Goal: Information Seeking & Learning: Learn about a topic

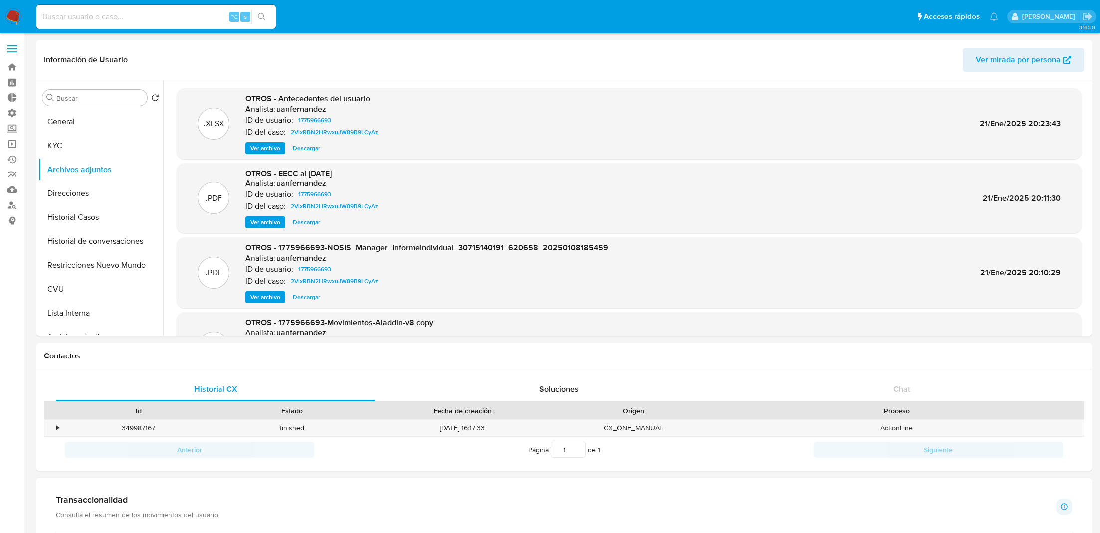
select select "10"
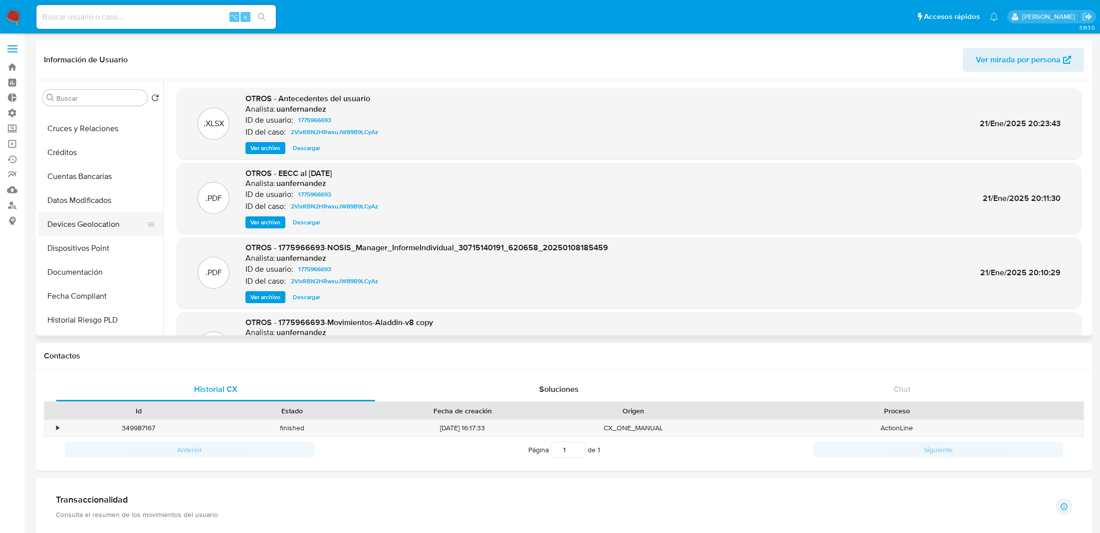
scroll to position [234, 0]
click at [85, 266] on button "Documentación" at bounding box center [96, 271] width 117 height 24
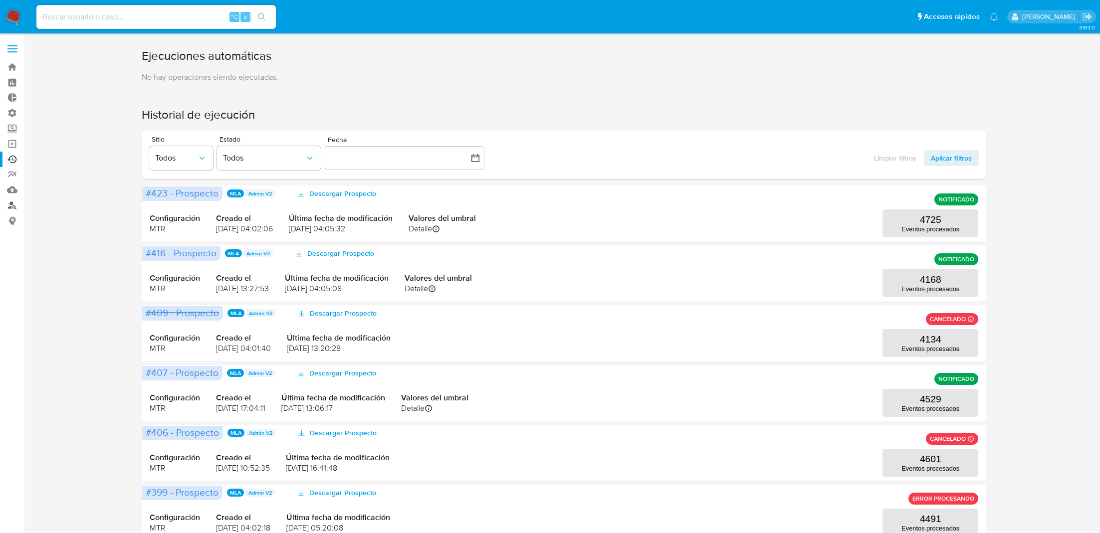
click at [14, 205] on link "Buscador de personas" at bounding box center [59, 205] width 119 height 15
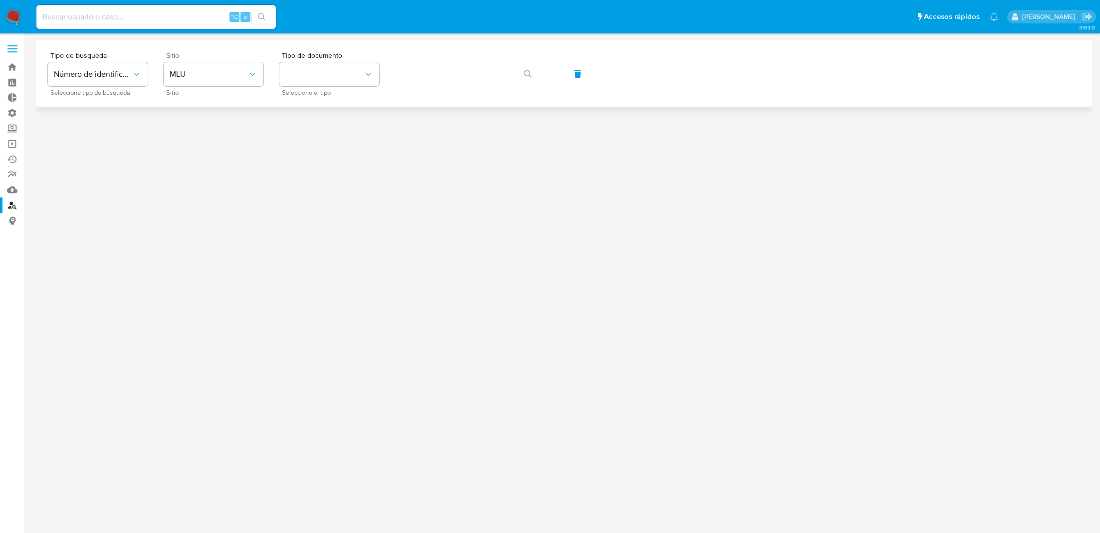
click at [243, 58] on span "Sitio" at bounding box center [216, 55] width 100 height 7
click at [228, 73] on span "MLU" at bounding box center [209, 74] width 78 height 10
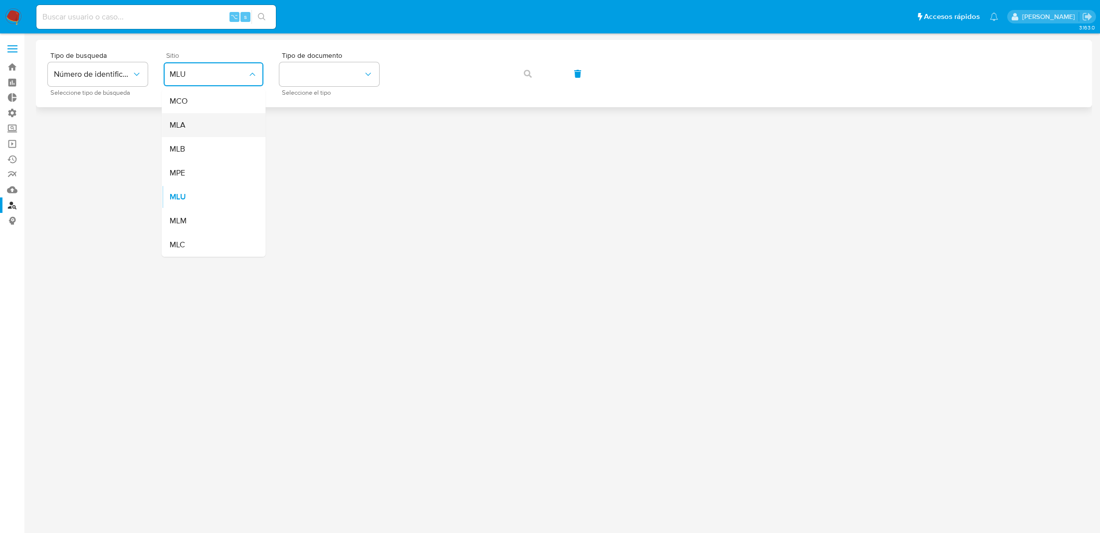
click at [213, 120] on div "MLA" at bounding box center [211, 125] width 82 height 24
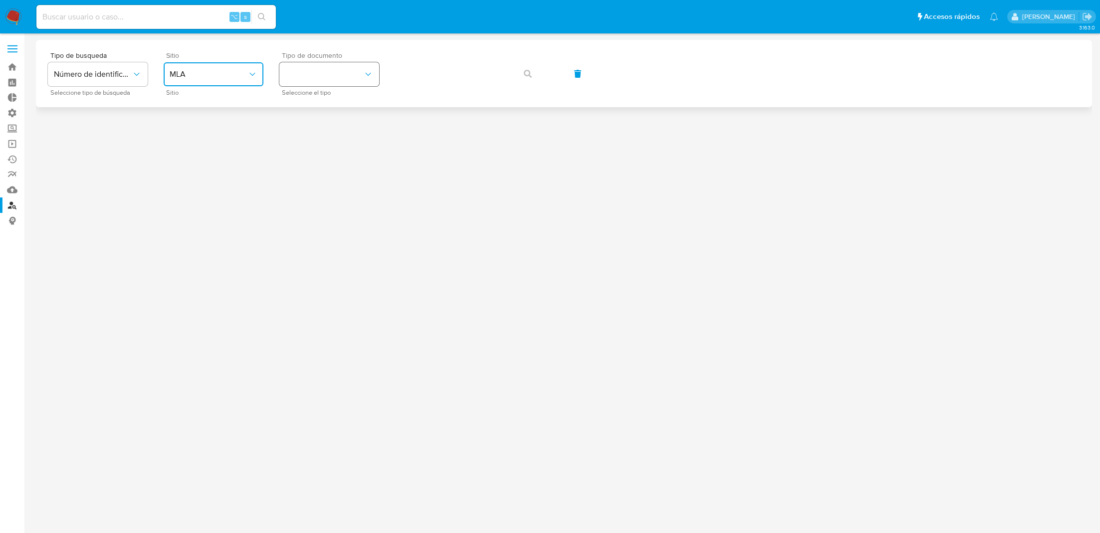
click at [343, 78] on button "identificationType" at bounding box center [329, 74] width 100 height 24
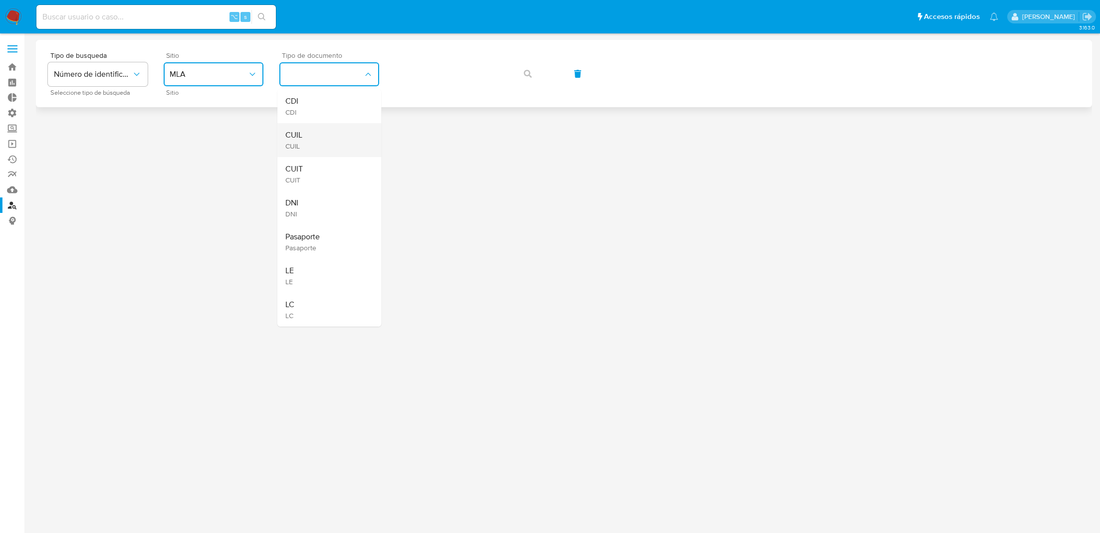
click at [321, 145] on div "CUIL CUIL" at bounding box center [326, 140] width 82 height 34
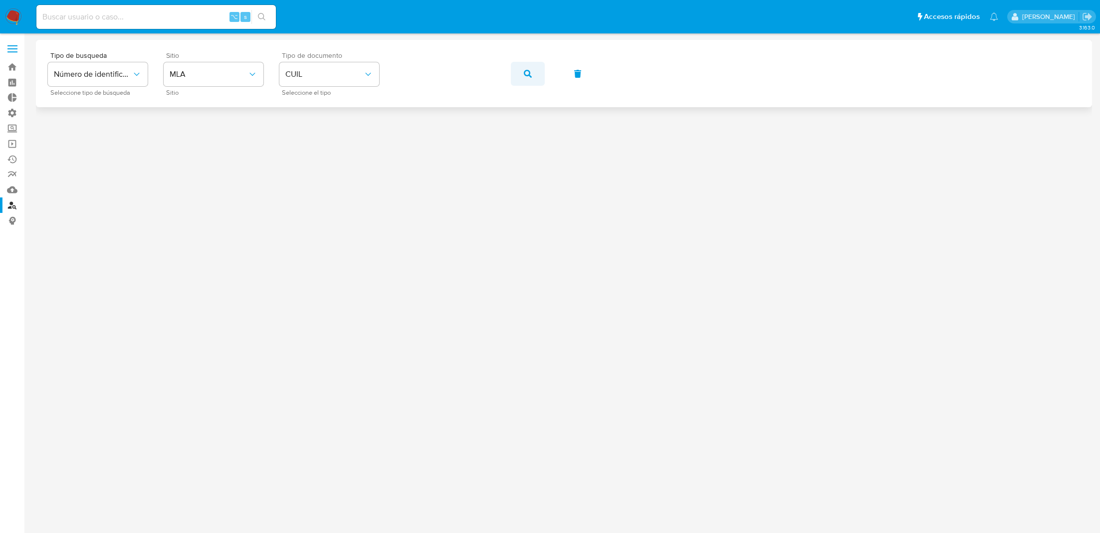
click at [520, 73] on button "button" at bounding box center [528, 74] width 34 height 24
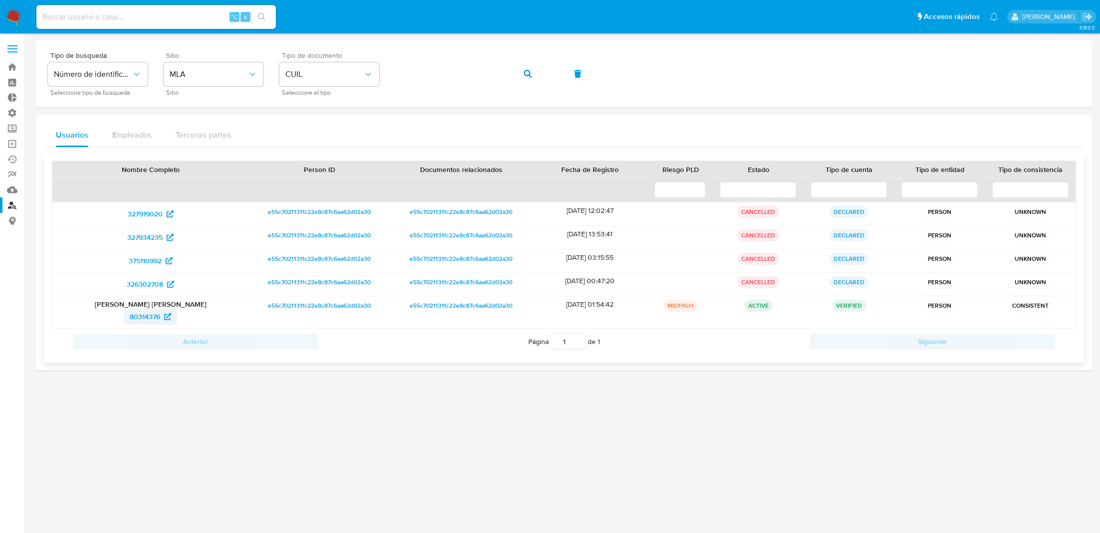
click at [160, 315] on span "80314376" at bounding box center [145, 317] width 30 height 16
click at [527, 71] on icon "button" at bounding box center [528, 74] width 8 height 8
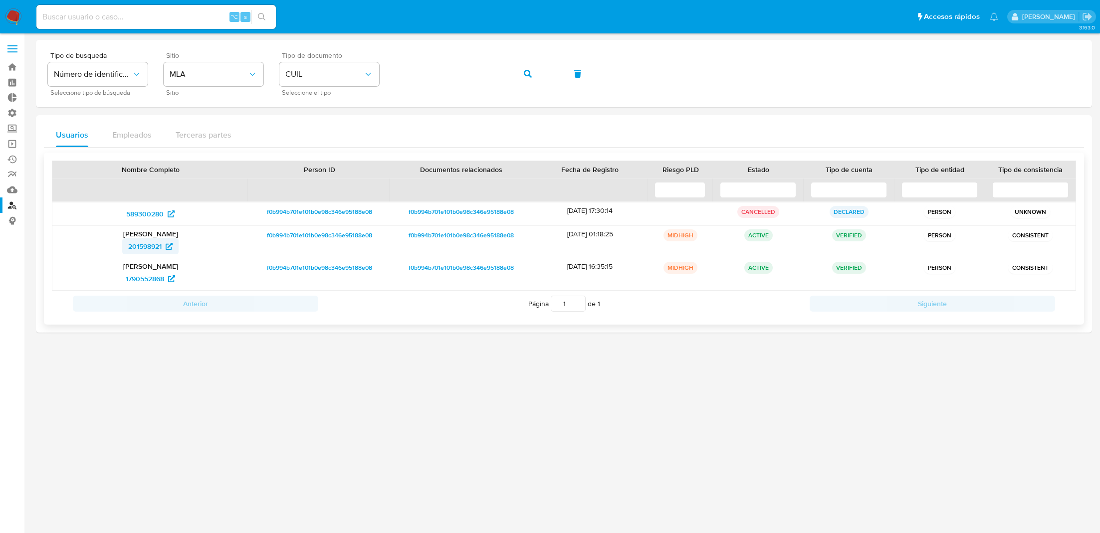
click at [161, 250] on span "201598921" at bounding box center [144, 246] width 33 height 16
click at [153, 274] on span "1790552868" at bounding box center [145, 279] width 38 height 16
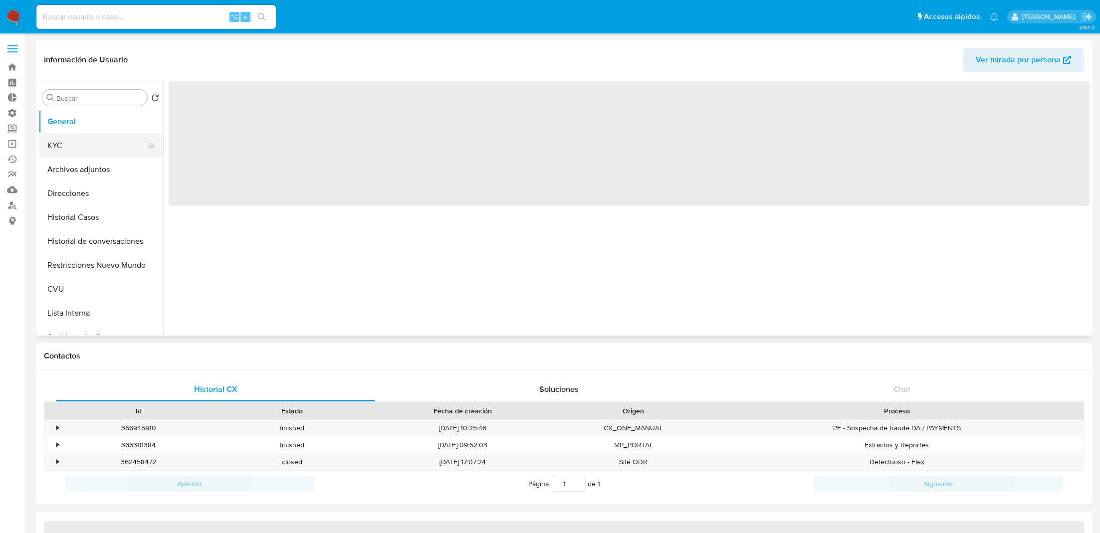
click at [83, 146] on button "KYC" at bounding box center [96, 146] width 117 height 24
select select "10"
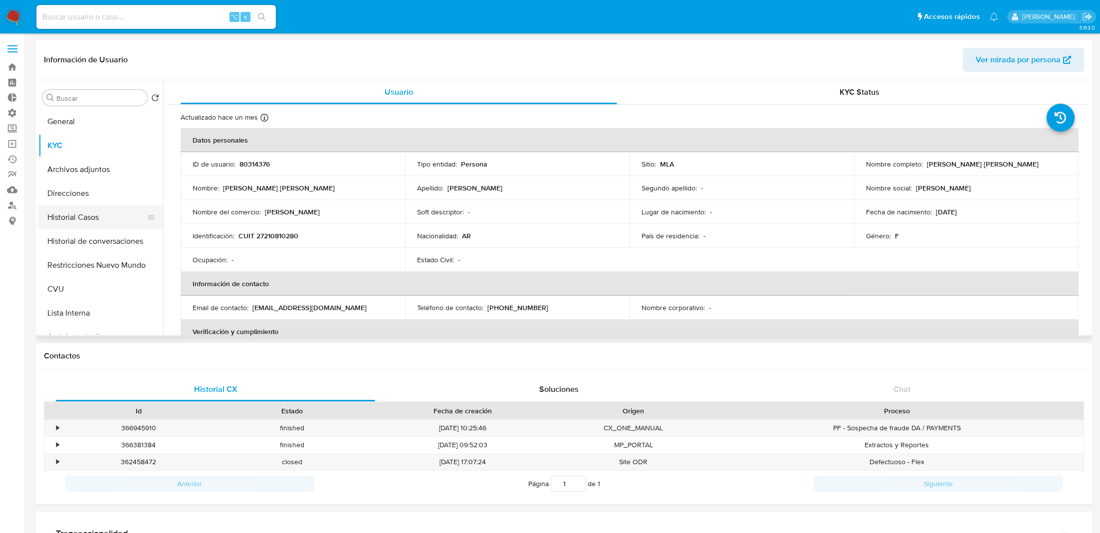
click at [73, 213] on button "Historial Casos" at bounding box center [96, 218] width 117 height 24
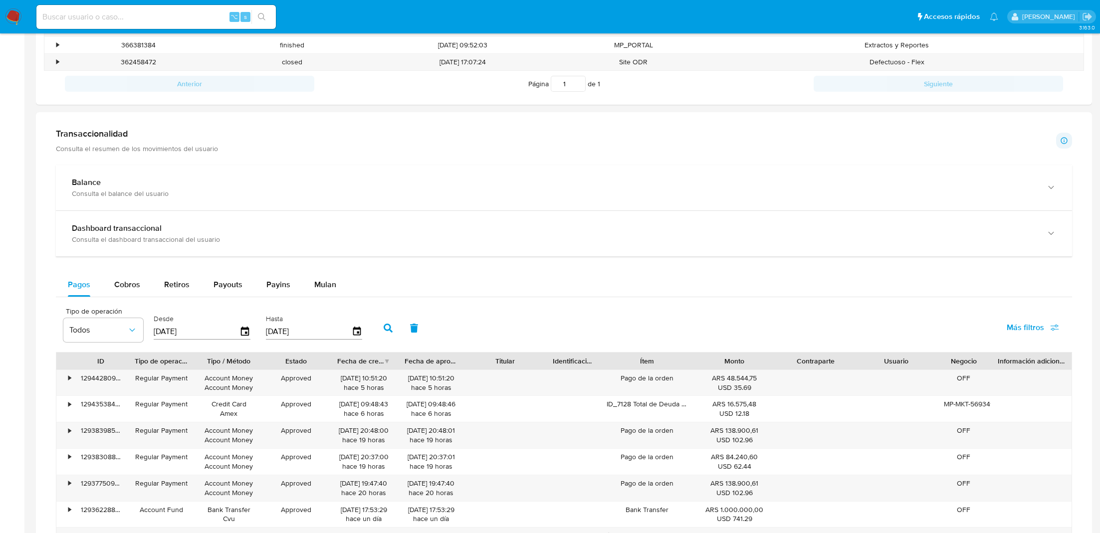
scroll to position [399, 0]
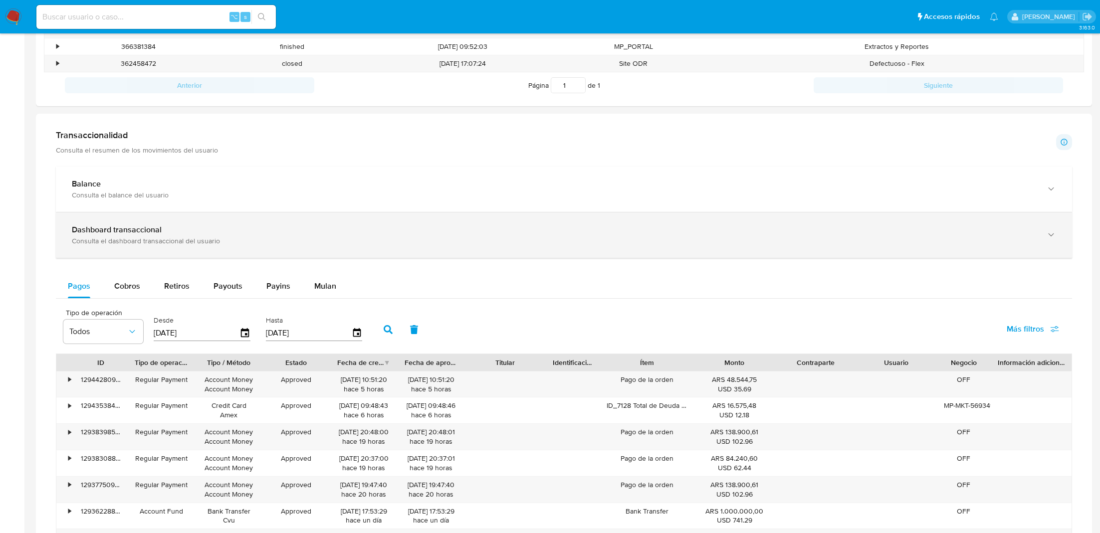
click at [215, 215] on div "Dashboard transaccional Consulta el dashboard transaccional del usuario" at bounding box center [564, 235] width 1016 height 45
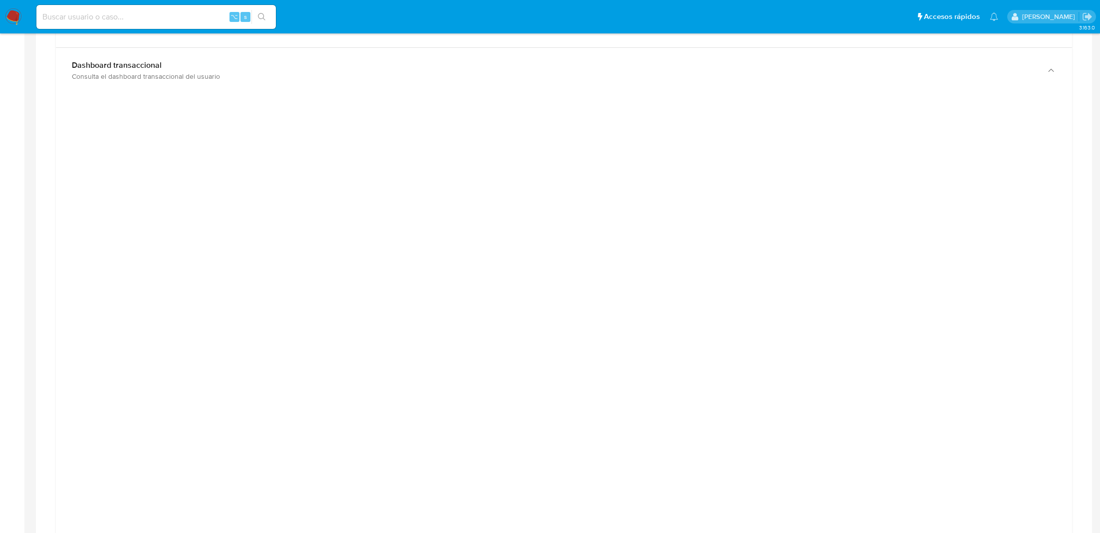
scroll to position [560, 0]
click at [139, 230] on div at bounding box center [564, 328] width 1000 height 449
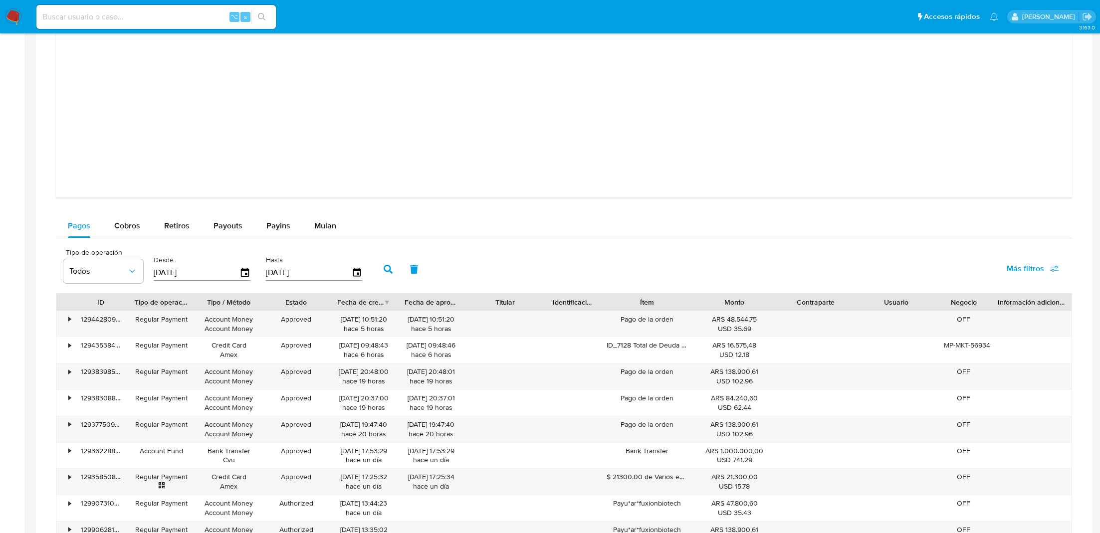
scroll to position [983, 0]
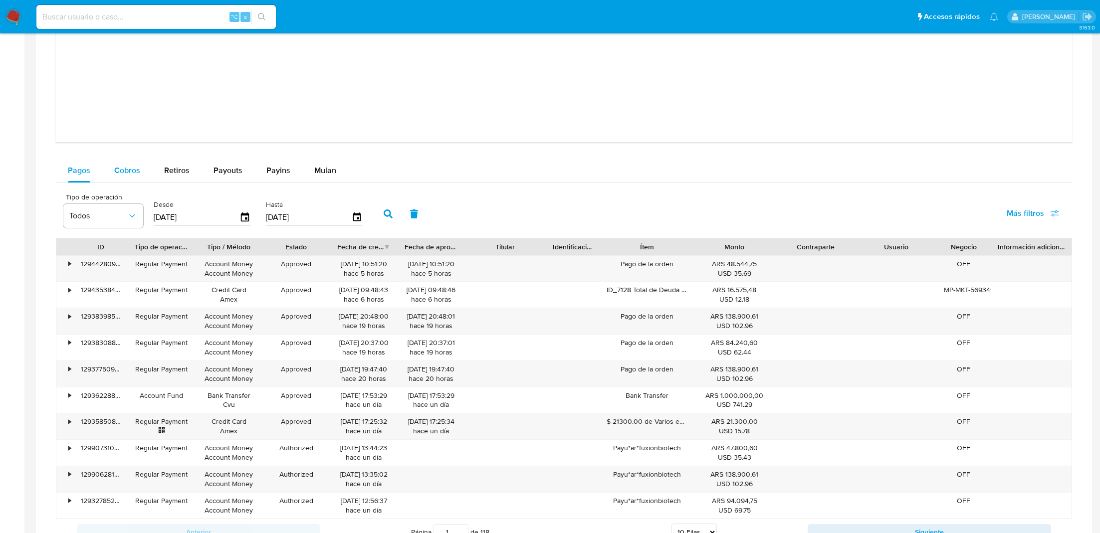
click at [116, 173] on span "Cobros" at bounding box center [127, 170] width 26 height 11
select select "10"
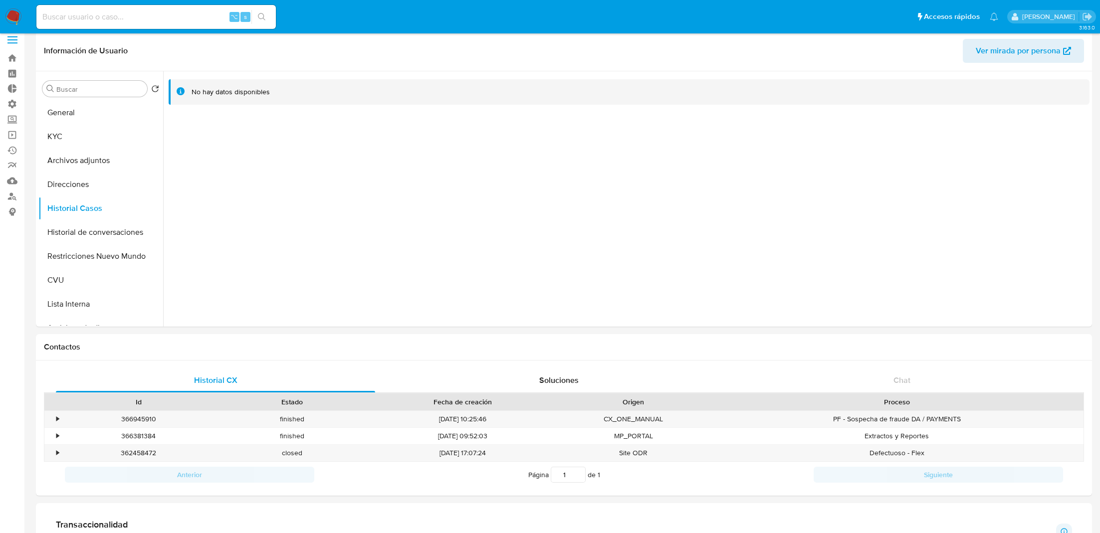
scroll to position [0, 0]
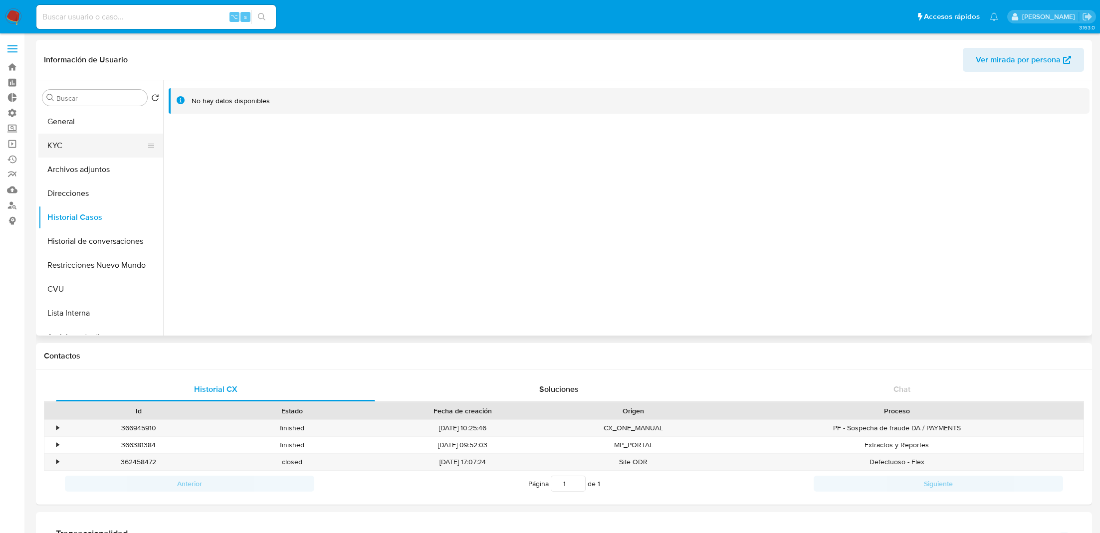
click at [87, 141] on button "KYC" at bounding box center [96, 146] width 117 height 24
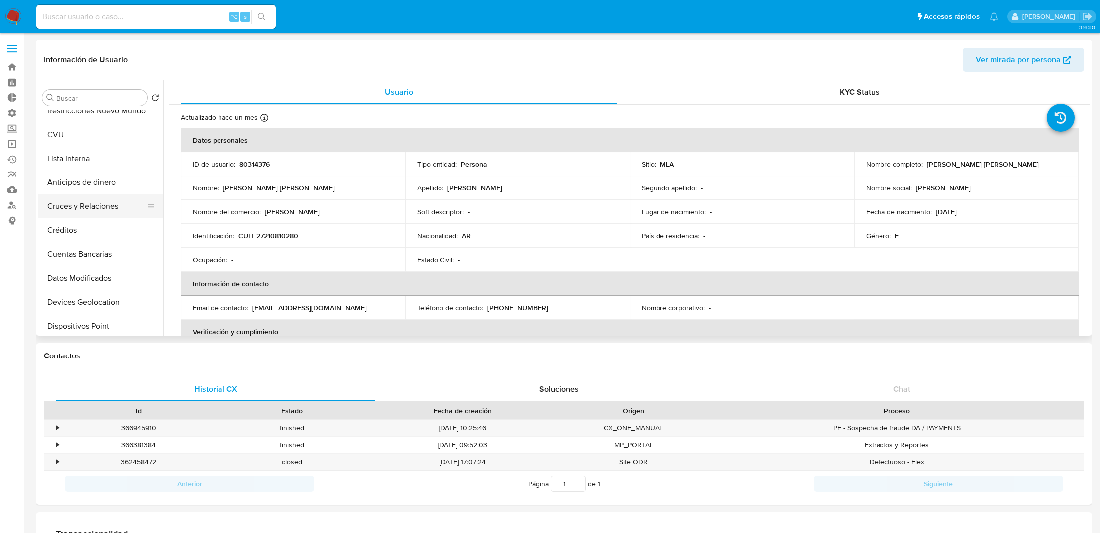
scroll to position [218, 0]
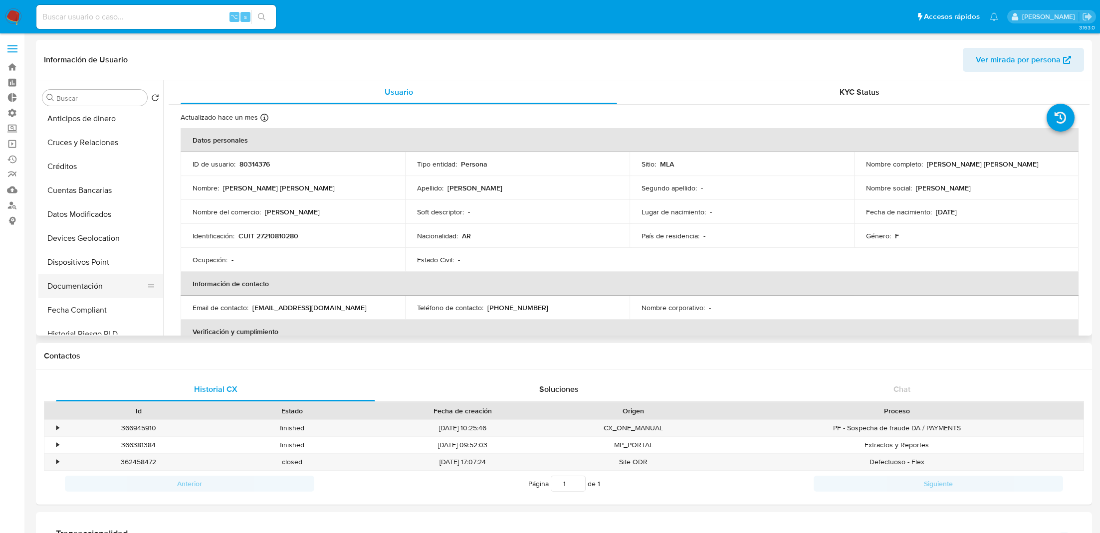
click at [83, 287] on button "Documentación" at bounding box center [96, 286] width 117 height 24
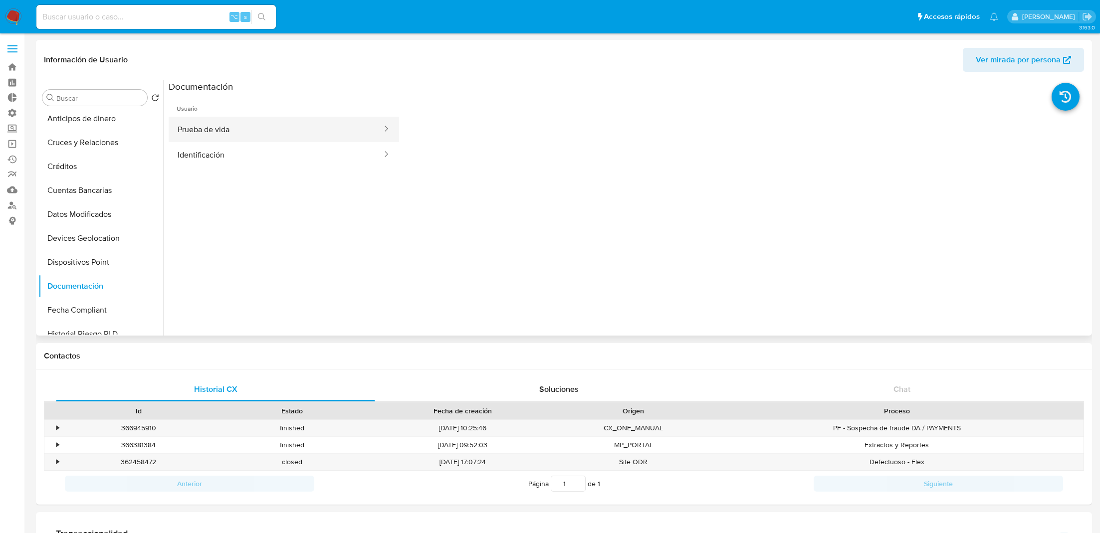
click at [274, 133] on button "Prueba de vida" at bounding box center [276, 129] width 214 height 25
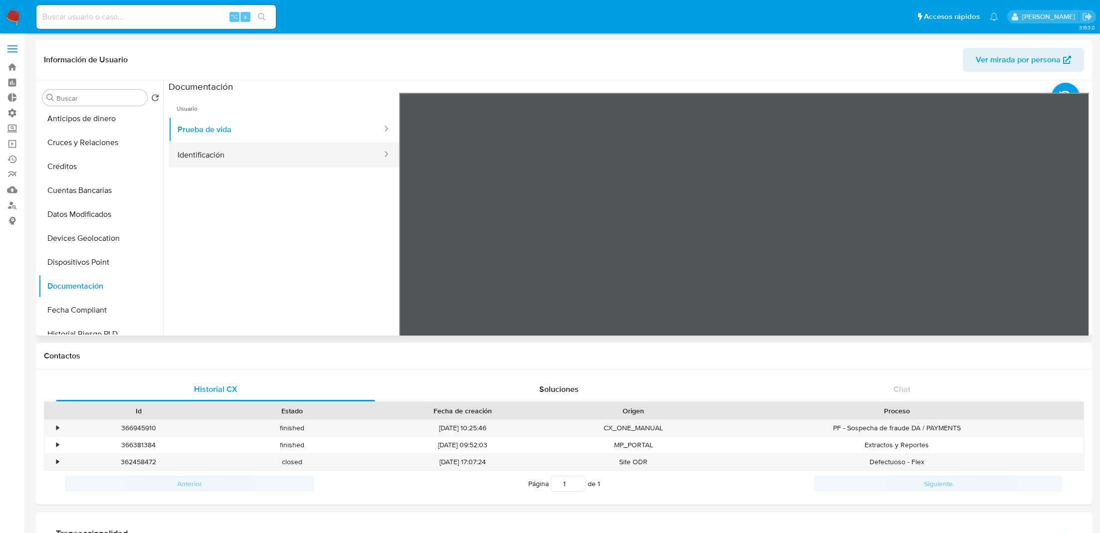
click at [263, 163] on button "Identificación" at bounding box center [276, 154] width 214 height 25
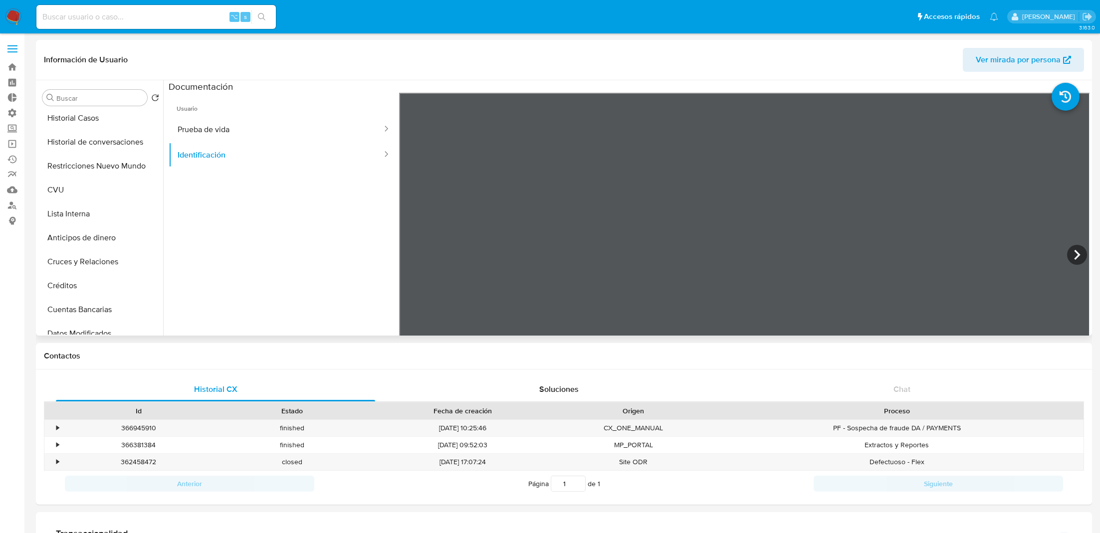
scroll to position [0, 0]
click at [84, 142] on button "KYC" at bounding box center [96, 146] width 117 height 24
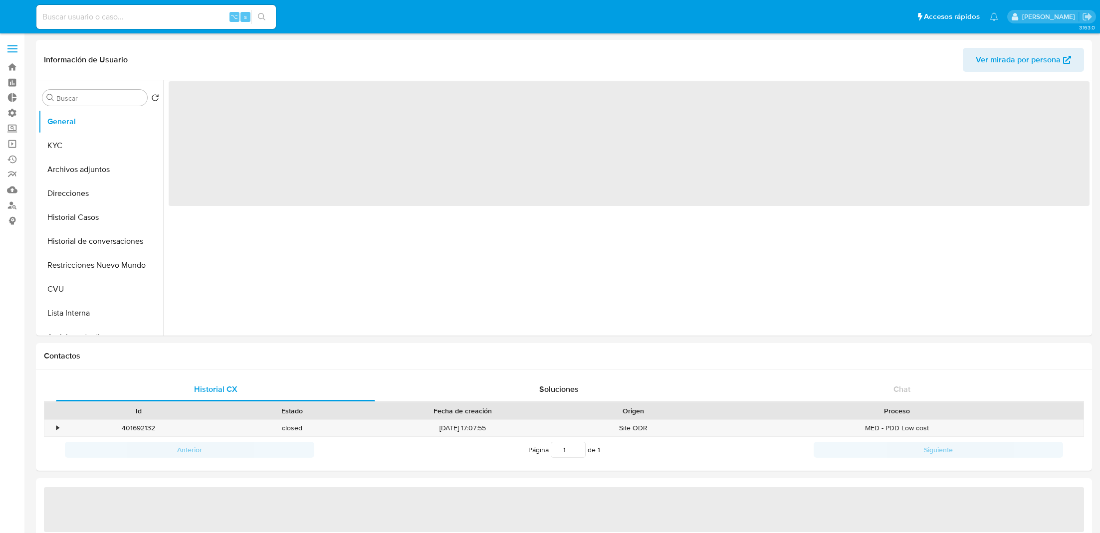
select select "10"
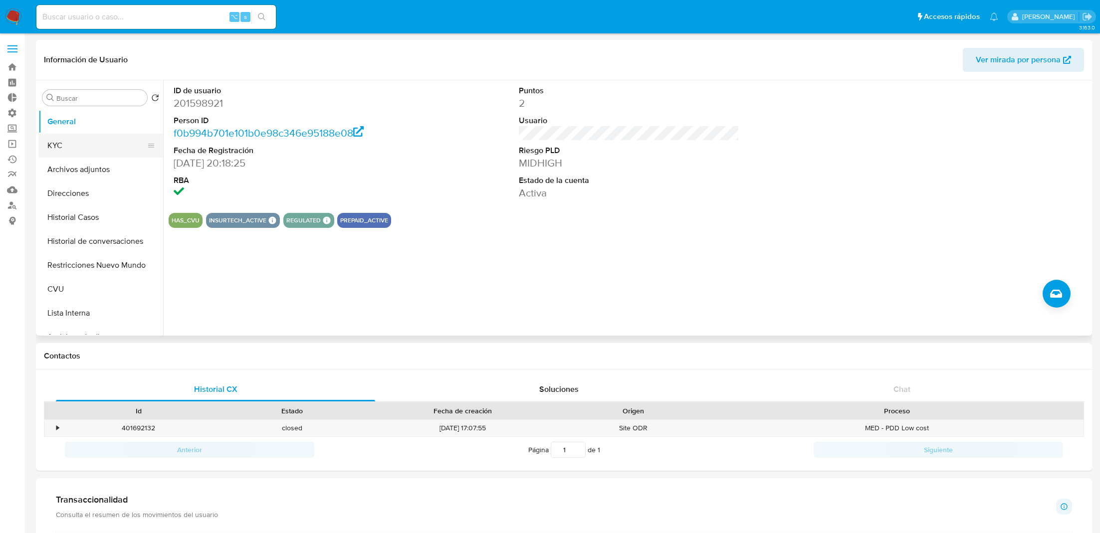
click at [99, 146] on button "KYC" at bounding box center [96, 146] width 117 height 24
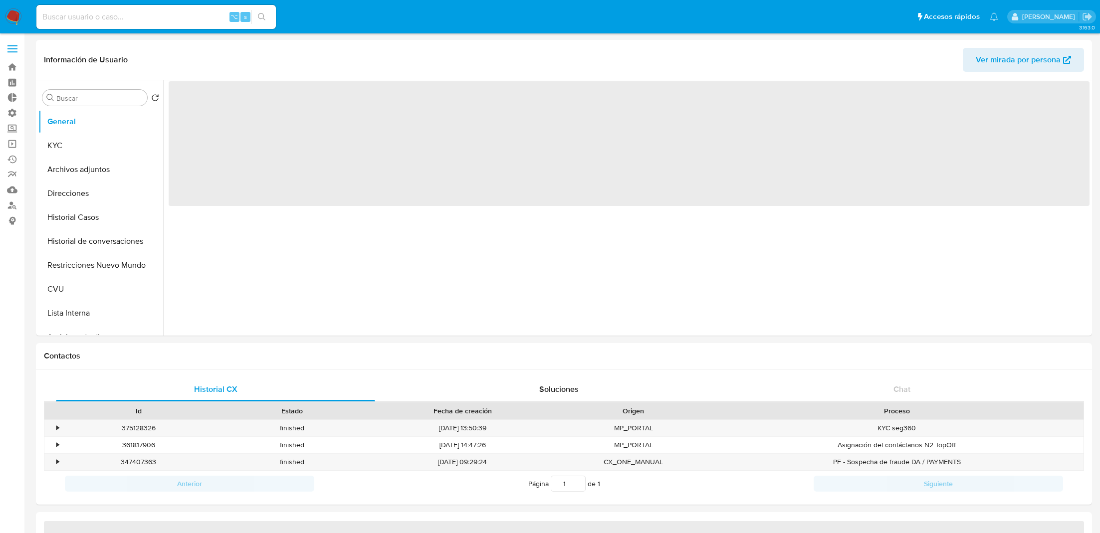
select select "10"
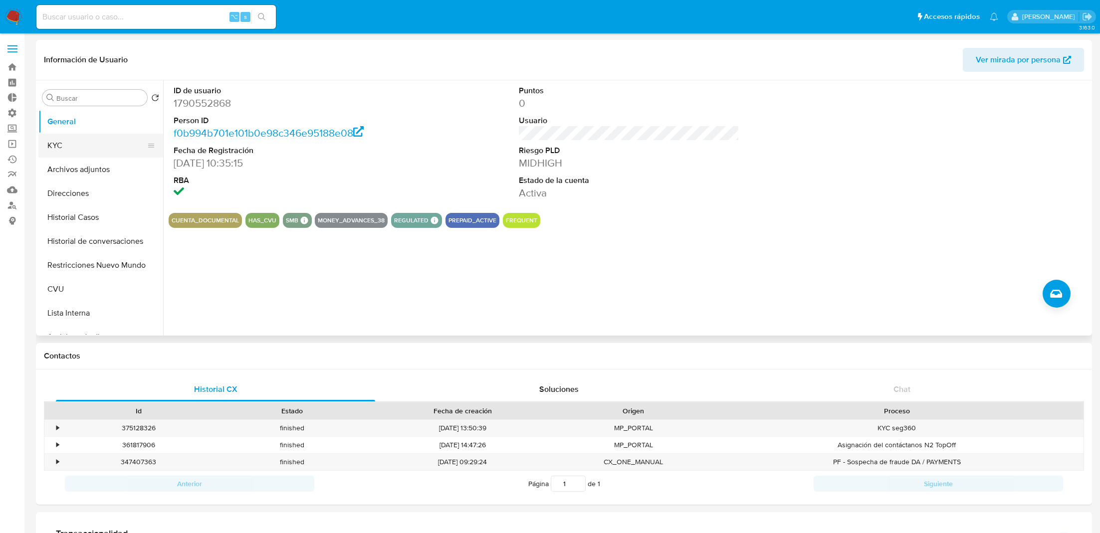
click at [103, 137] on button "KYC" at bounding box center [96, 146] width 117 height 24
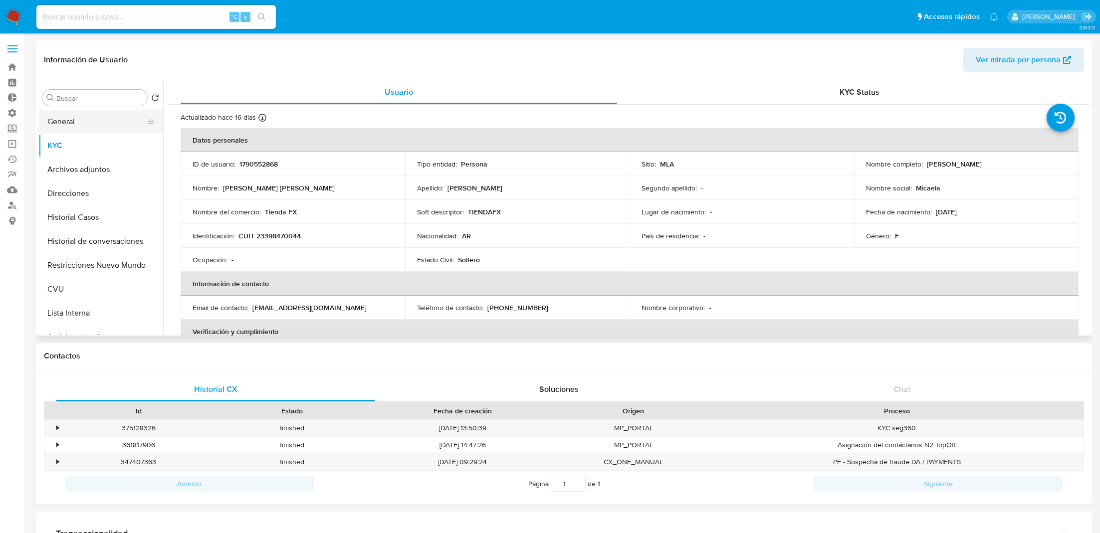
click at [95, 127] on button "General" at bounding box center [96, 122] width 117 height 24
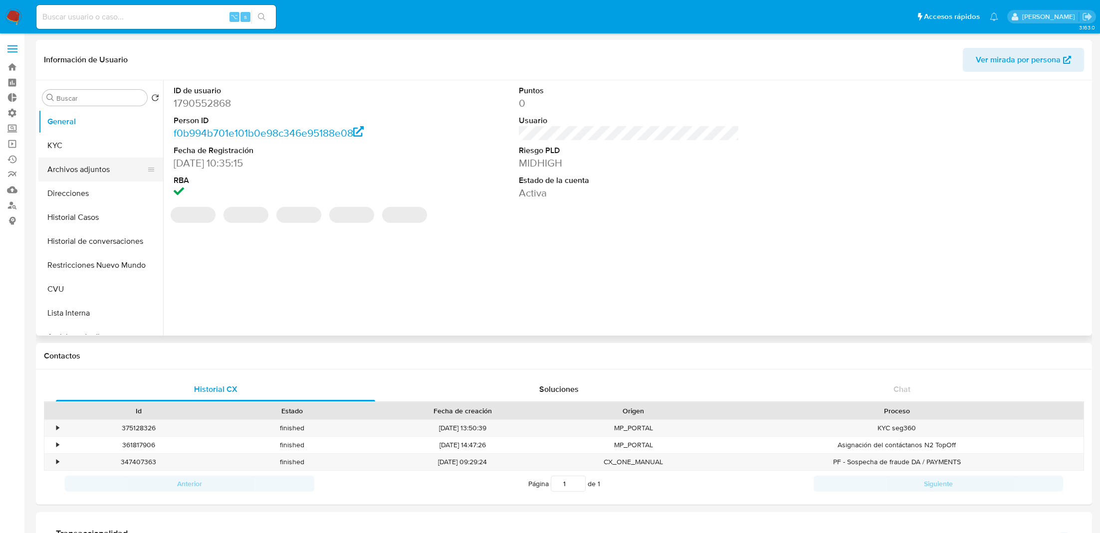
click at [94, 166] on button "Archivos adjuntos" at bounding box center [96, 170] width 117 height 24
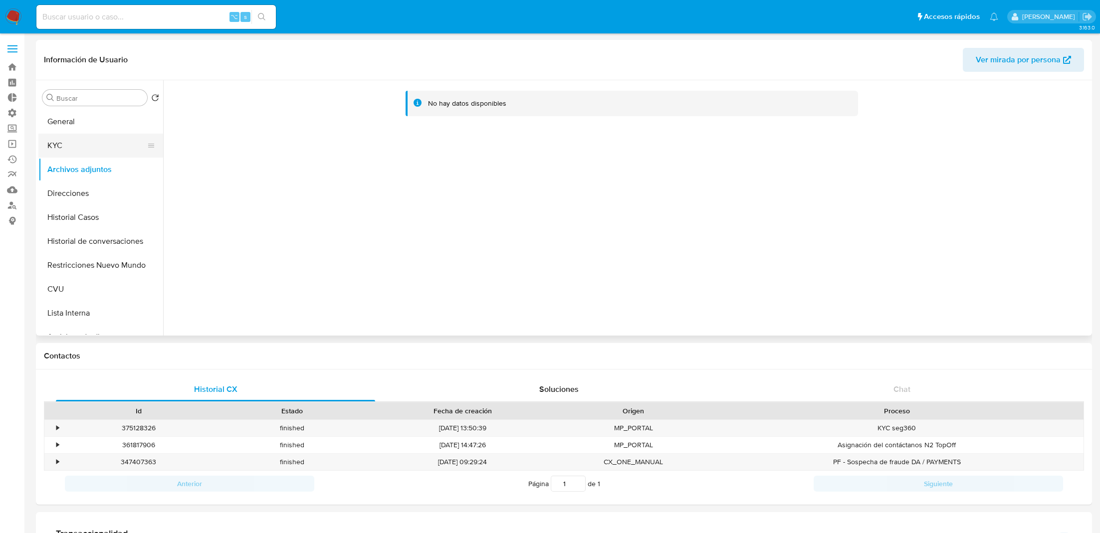
click at [89, 148] on button "KYC" at bounding box center [96, 146] width 117 height 24
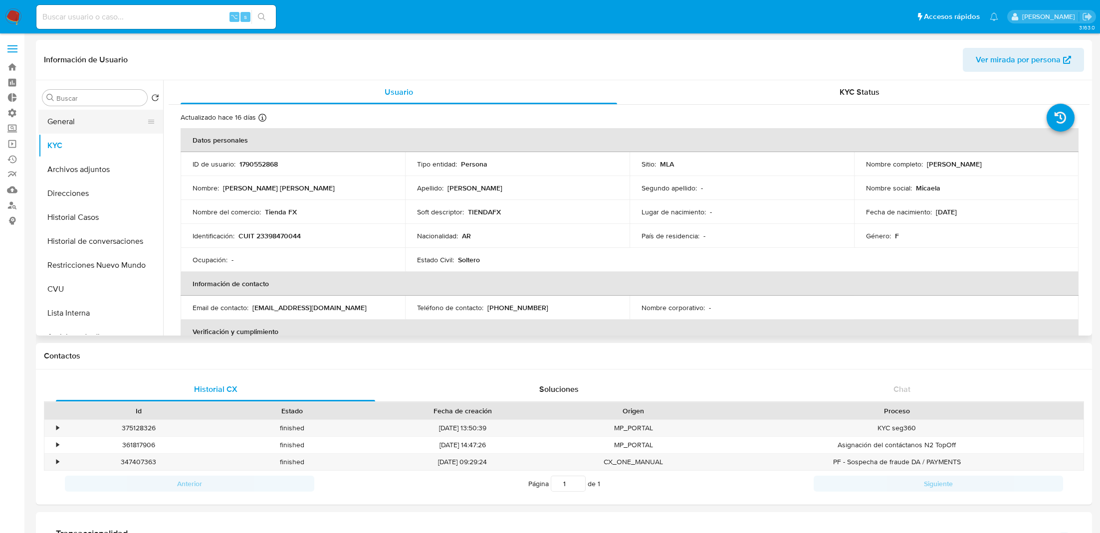
click at [100, 125] on button "General" at bounding box center [96, 122] width 117 height 24
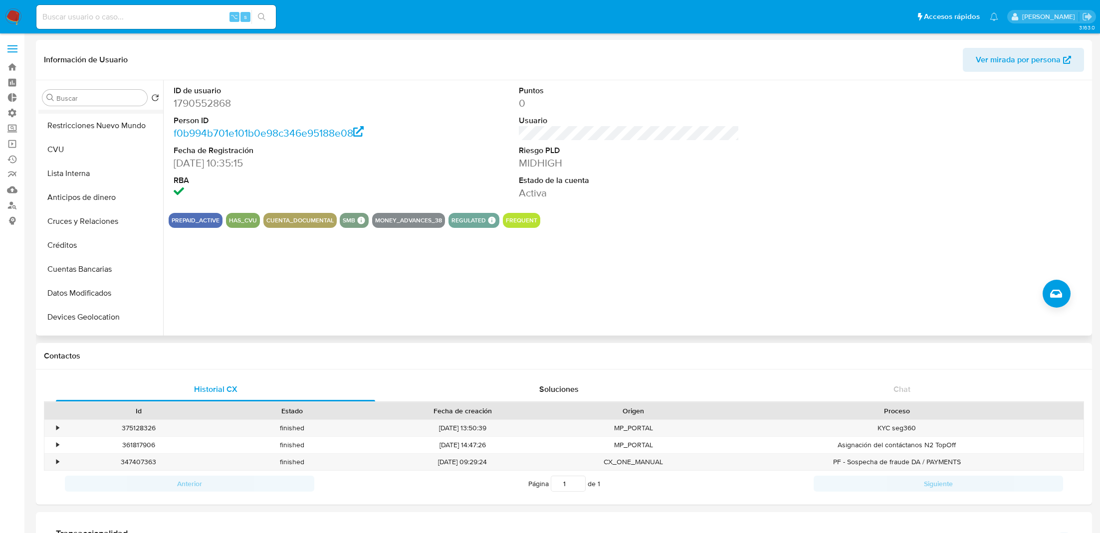
scroll to position [153, 0]
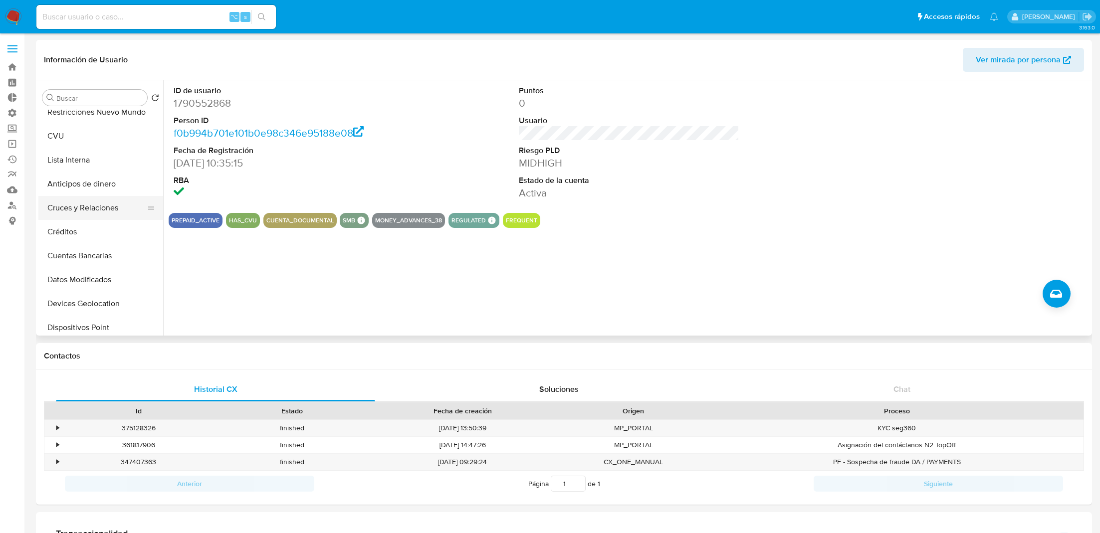
click at [108, 213] on button "Cruces y Relaciones" at bounding box center [96, 208] width 117 height 24
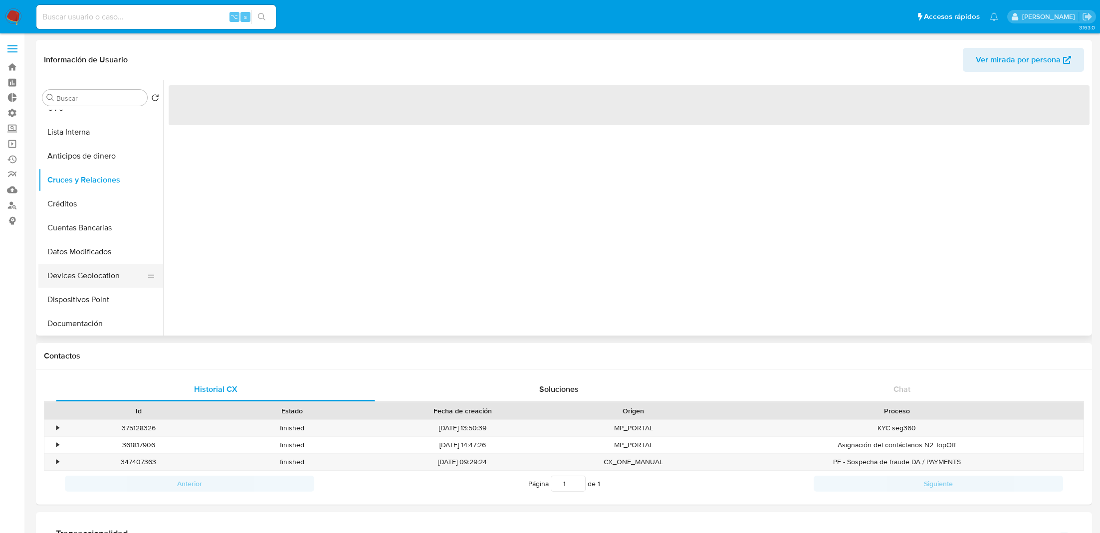
scroll to position [196, 0]
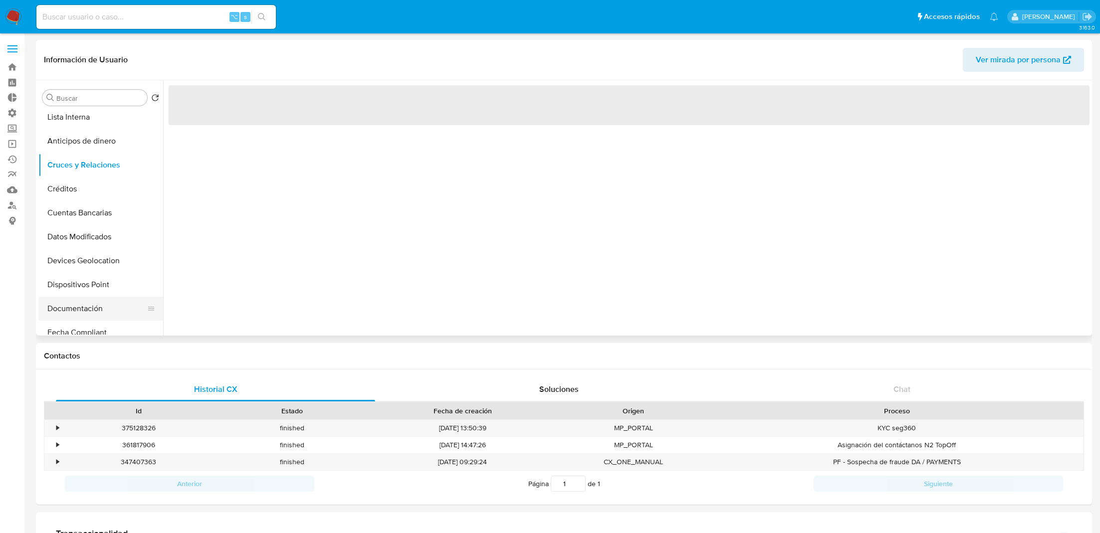
click at [90, 301] on button "Documentación" at bounding box center [96, 309] width 117 height 24
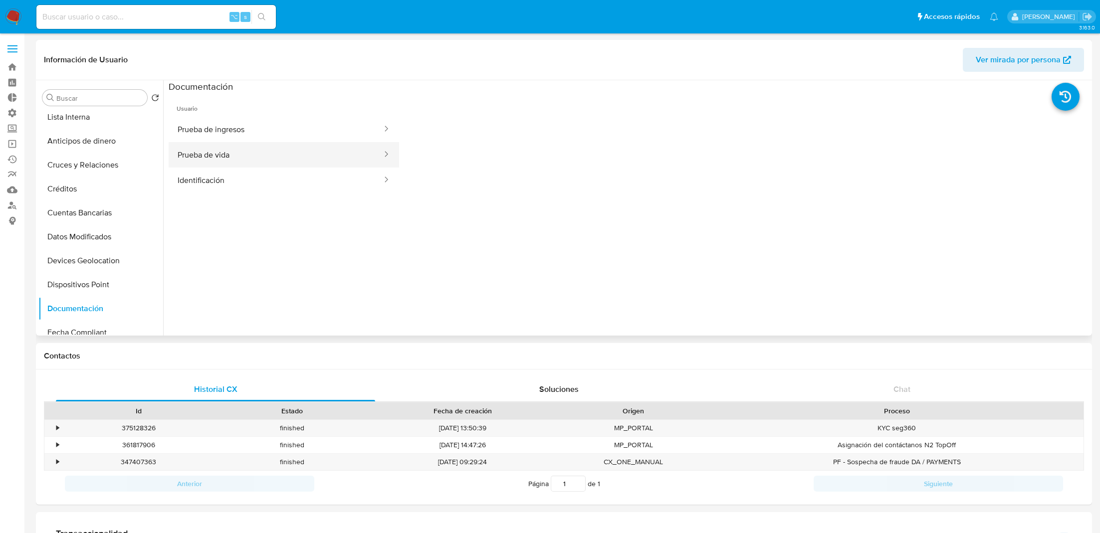
click at [276, 144] on button "Prueba de vida" at bounding box center [276, 154] width 214 height 25
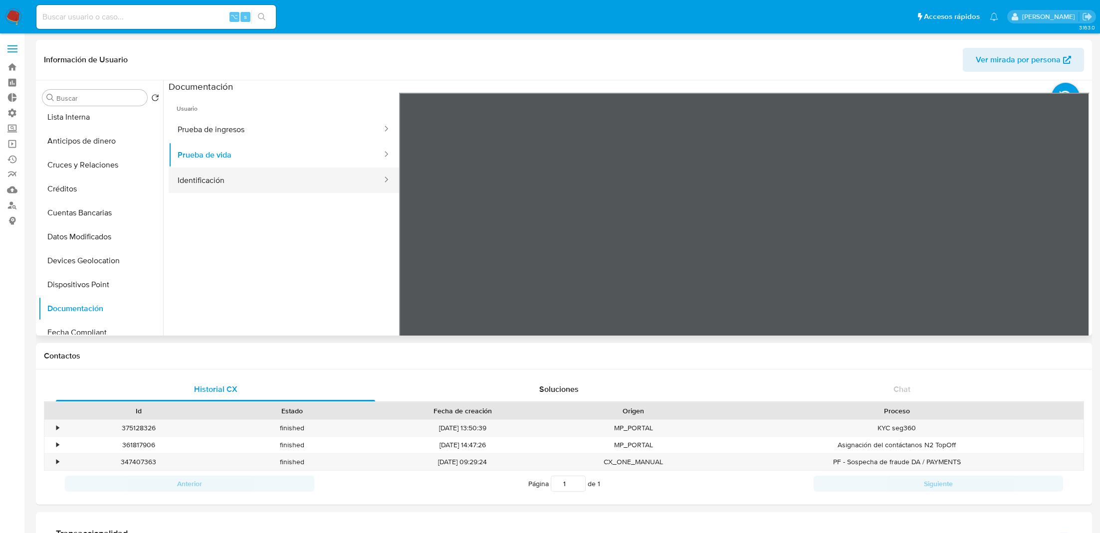
click at [303, 178] on button "Identificación" at bounding box center [276, 180] width 214 height 25
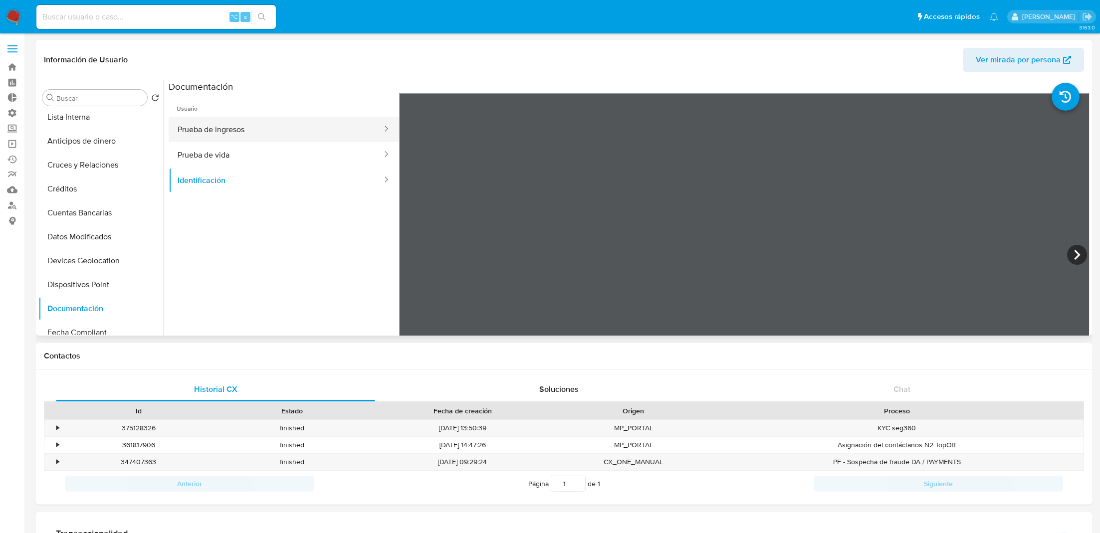
click at [283, 127] on button "Prueba de ingresos" at bounding box center [276, 129] width 214 height 25
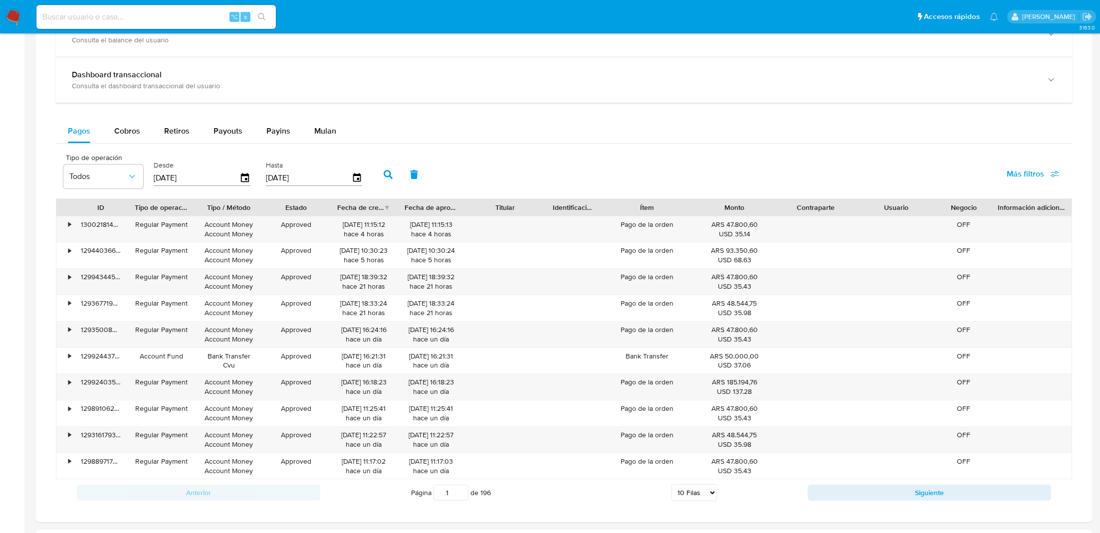
scroll to position [525, 0]
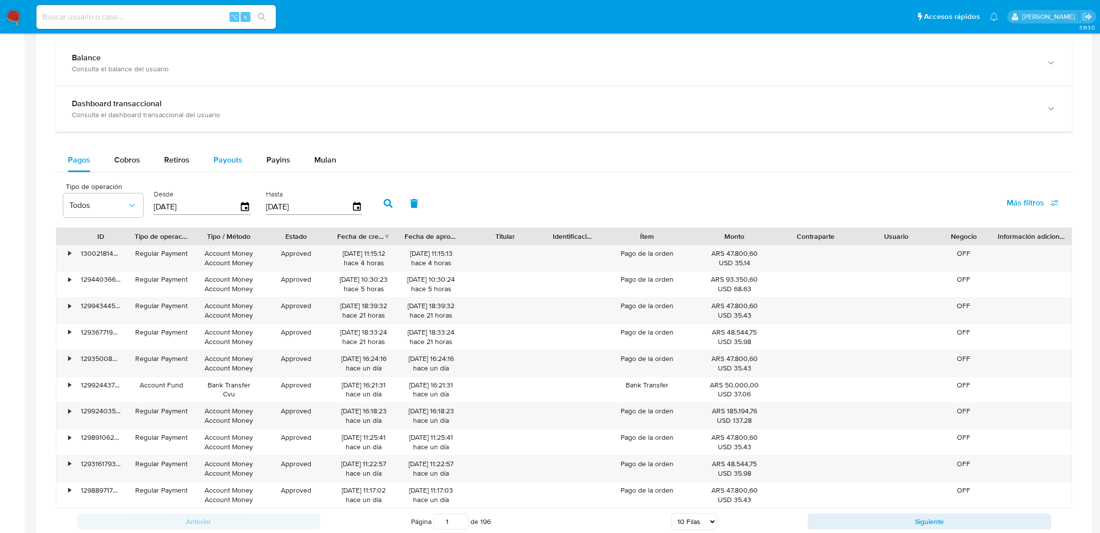
click at [220, 157] on span "Payouts" at bounding box center [227, 159] width 29 height 11
select select "10"
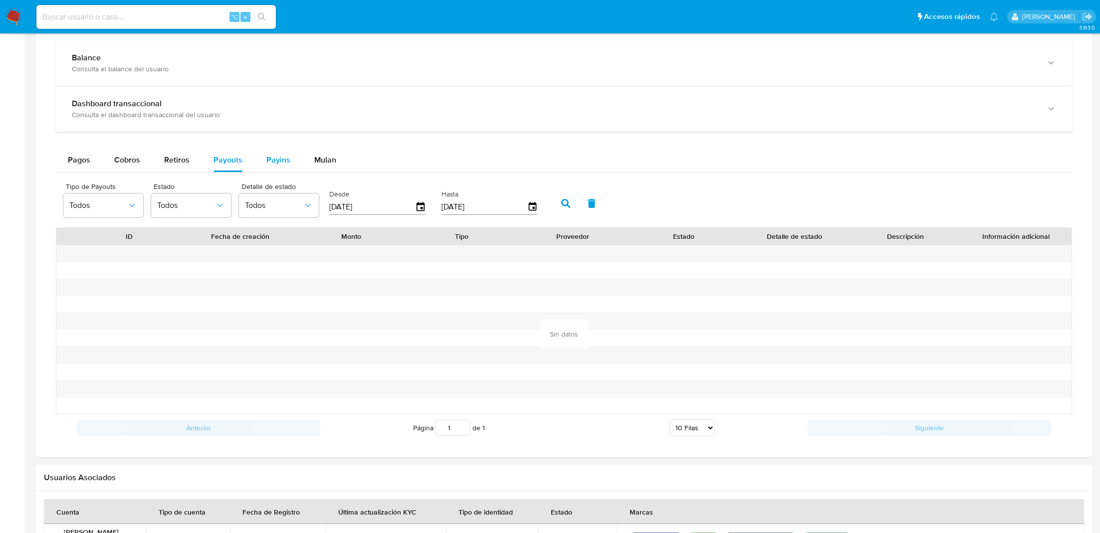
click at [266, 154] on span "Payins" at bounding box center [278, 159] width 24 height 11
select select "10"
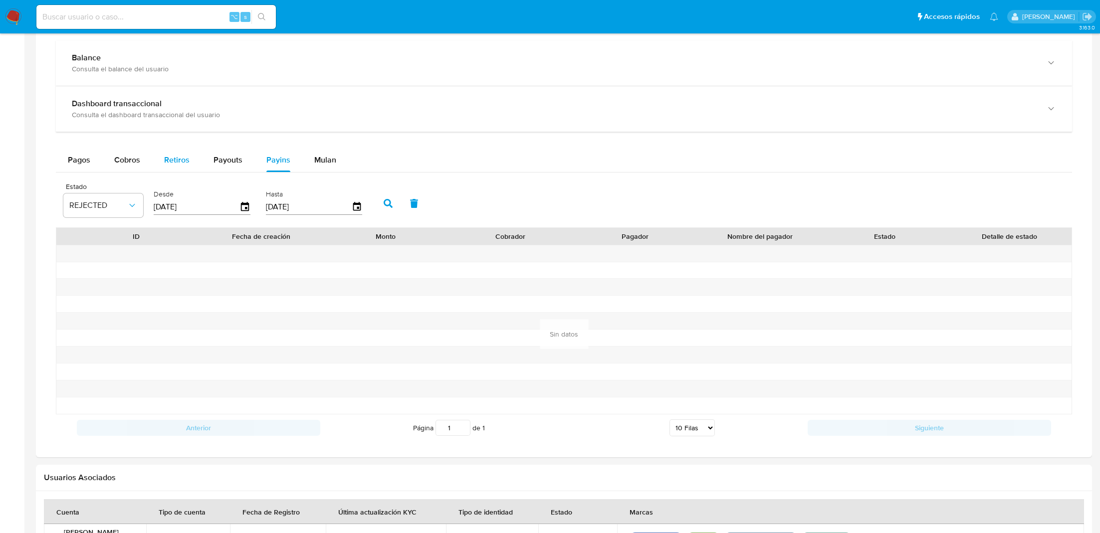
click at [192, 160] on button "Retiros" at bounding box center [176, 160] width 49 height 24
select select "10"
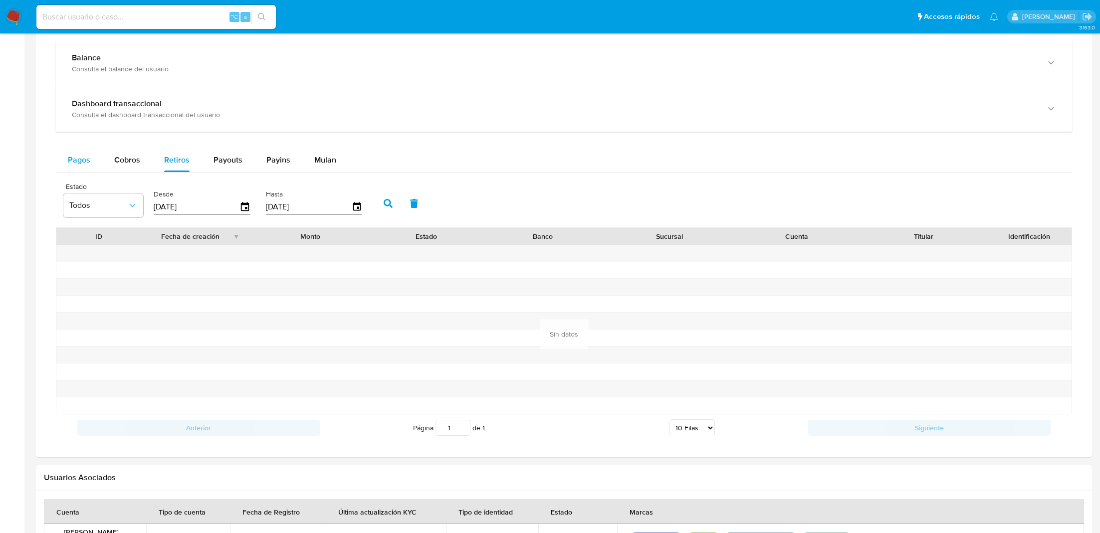
click at [95, 152] on button "Pagos" at bounding box center [79, 160] width 46 height 24
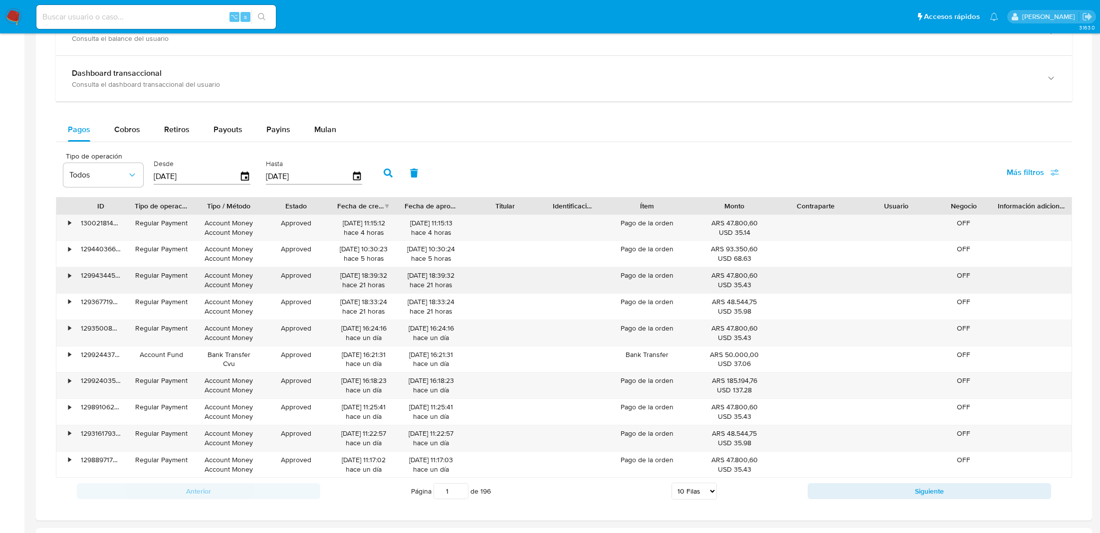
scroll to position [564, 0]
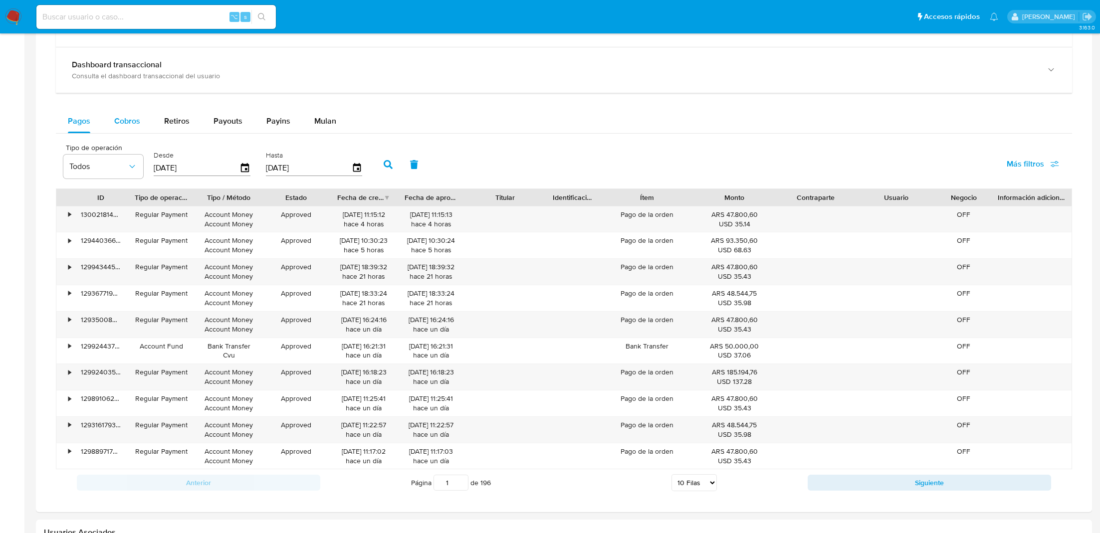
click at [142, 127] on button "Cobros" at bounding box center [127, 121] width 50 height 24
select select "10"
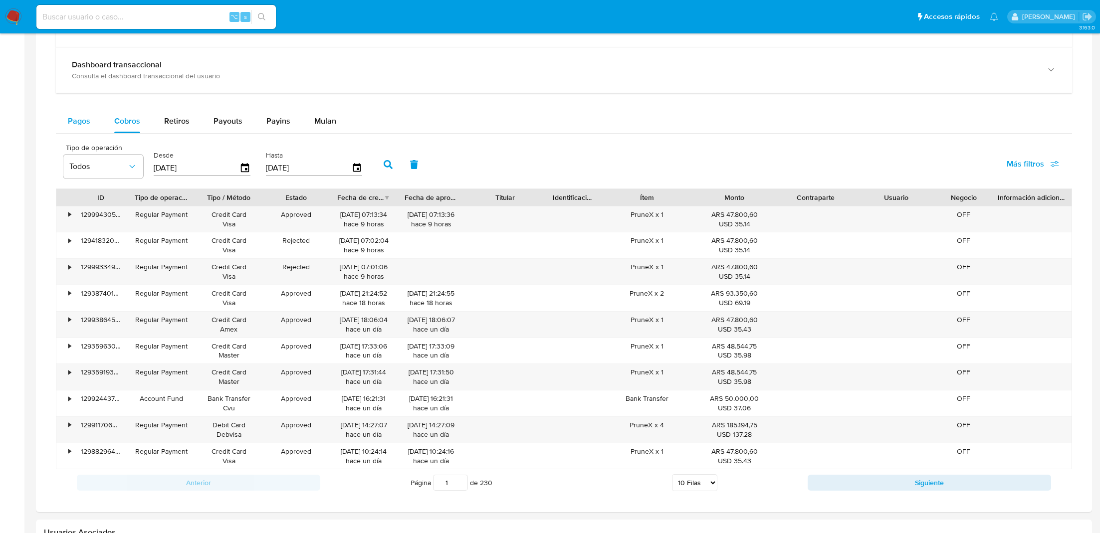
click at [90, 125] on button "Pagos" at bounding box center [79, 121] width 46 height 24
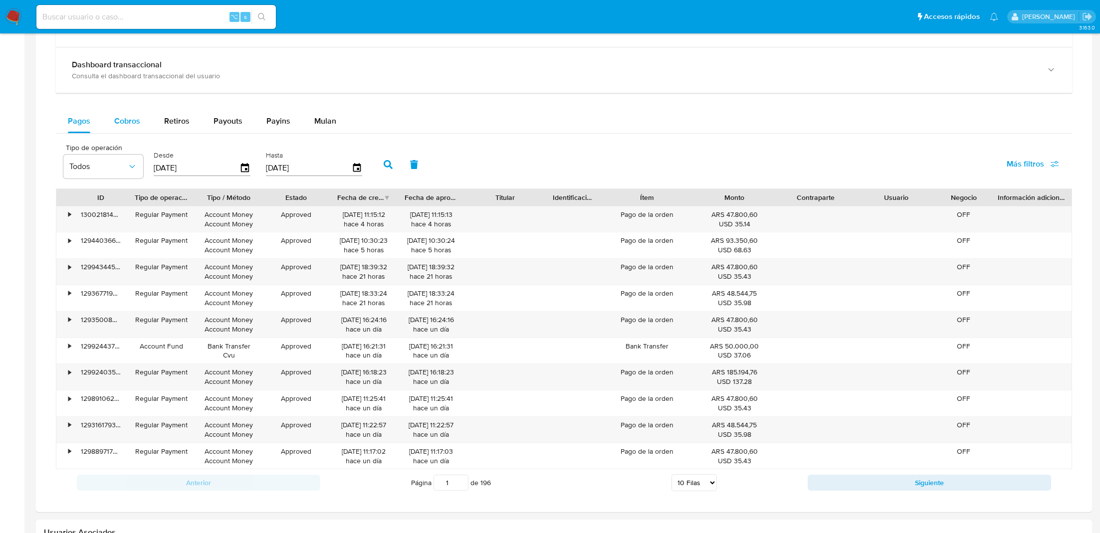
click at [120, 121] on span "Cobros" at bounding box center [127, 120] width 26 height 11
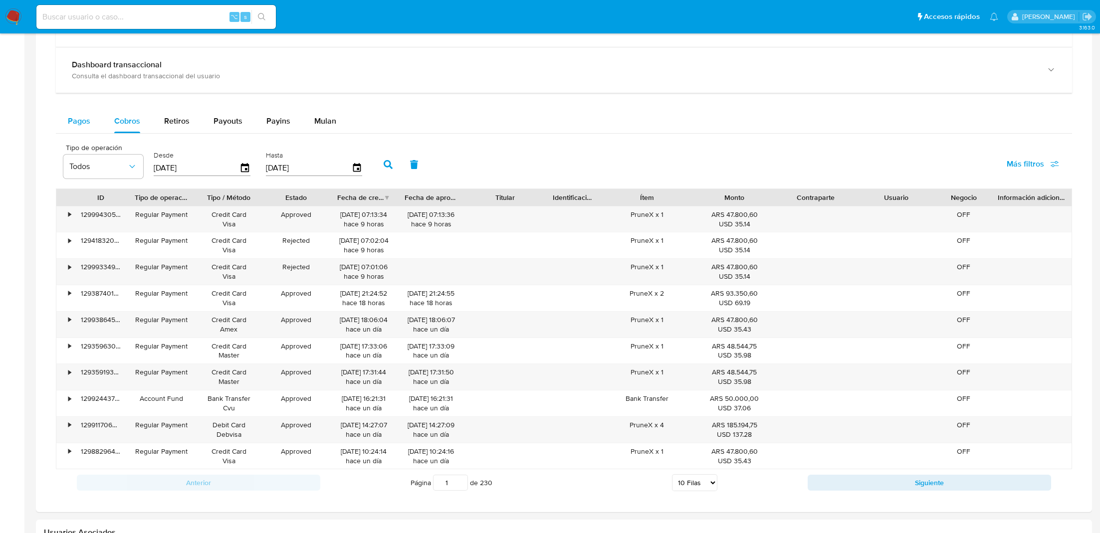
click at [73, 119] on span "Pagos" at bounding box center [79, 120] width 22 height 11
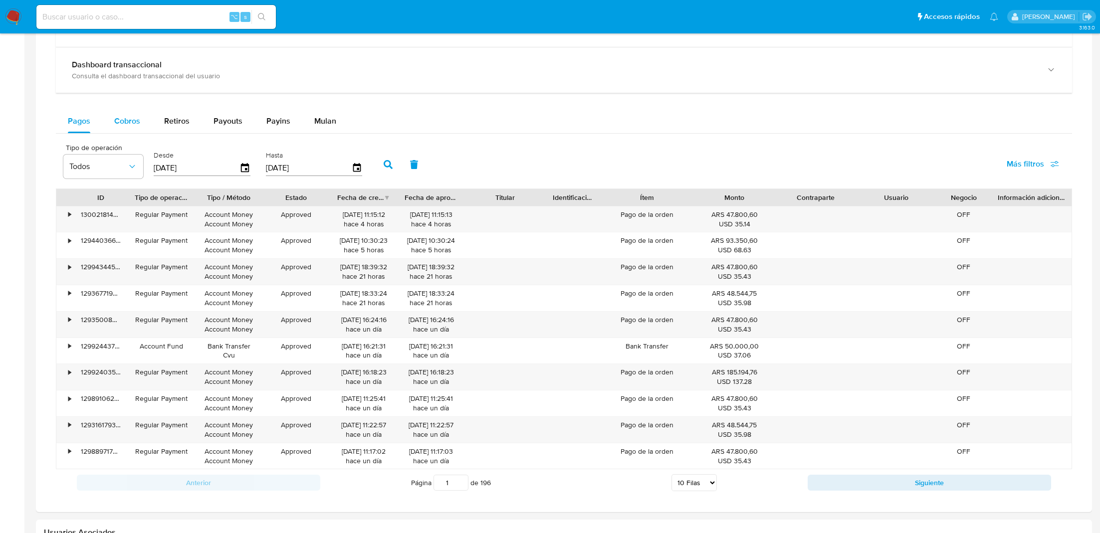
click at [105, 116] on button "Cobros" at bounding box center [127, 121] width 50 height 24
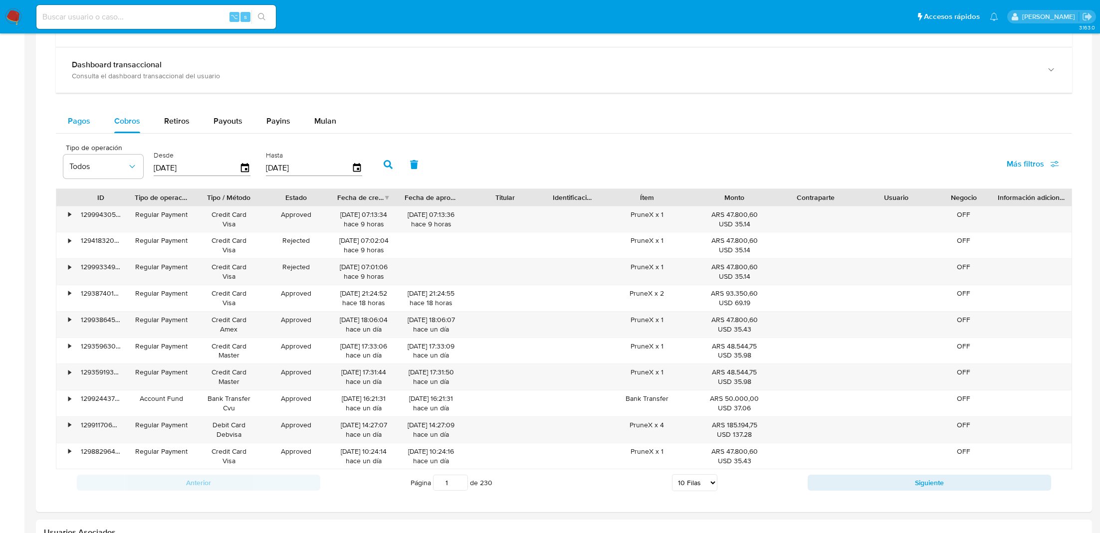
click at [74, 115] on span "Pagos" at bounding box center [79, 120] width 22 height 11
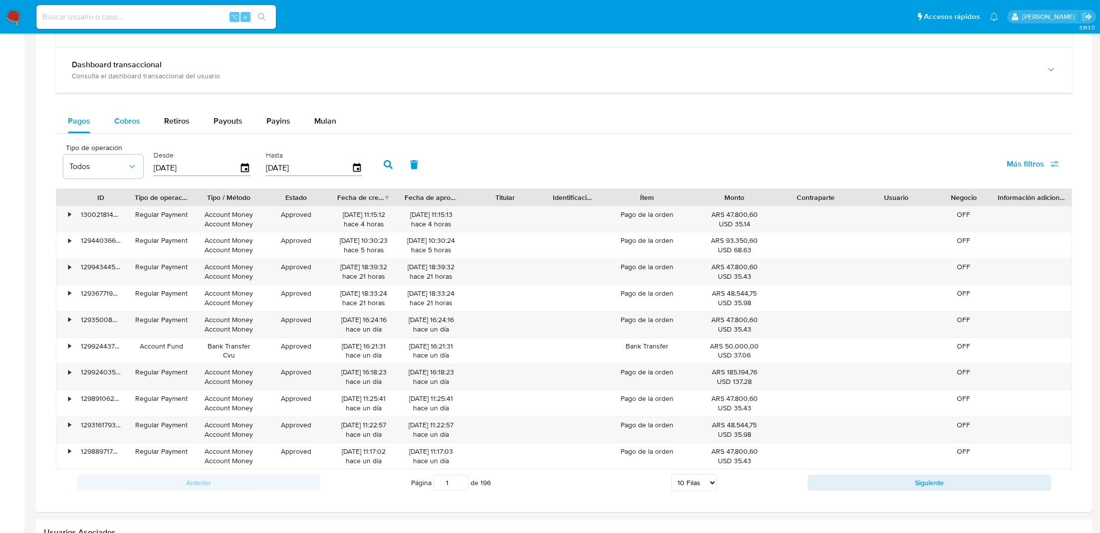
click at [107, 115] on button "Cobros" at bounding box center [127, 121] width 50 height 24
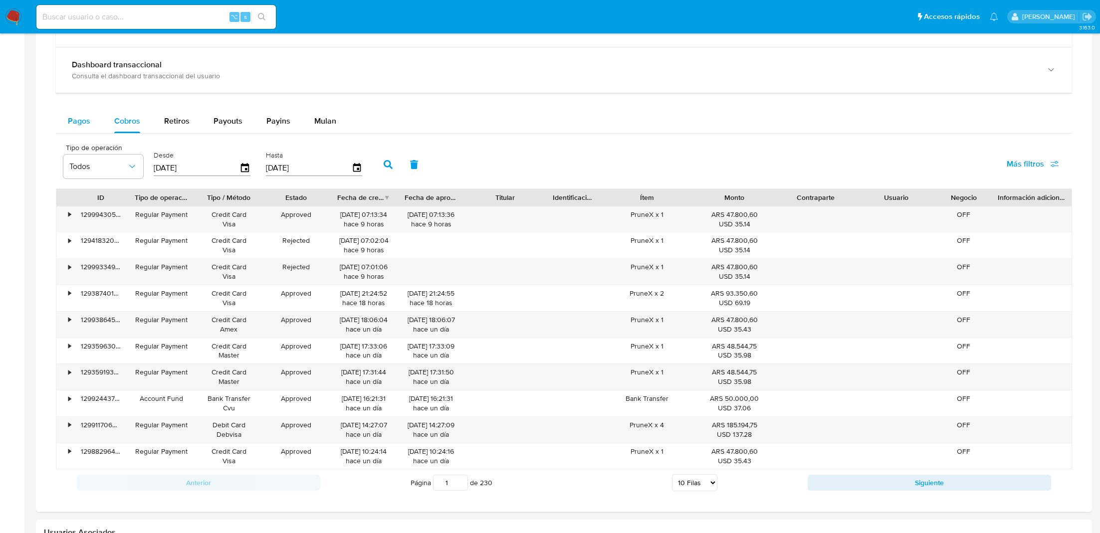
click at [75, 117] on span "Pagos" at bounding box center [79, 120] width 22 height 11
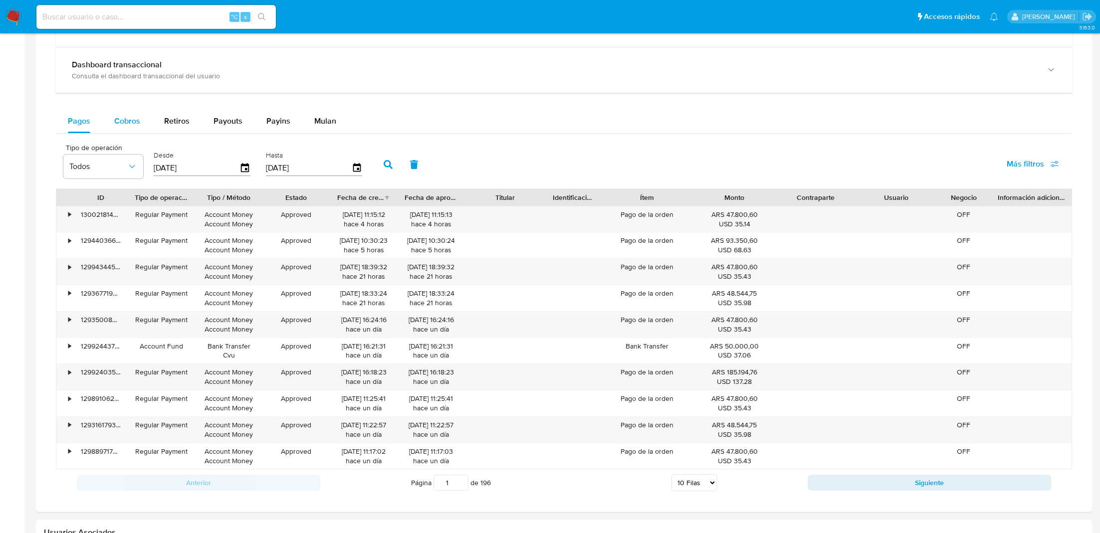
click at [104, 115] on button "Cobros" at bounding box center [127, 121] width 50 height 24
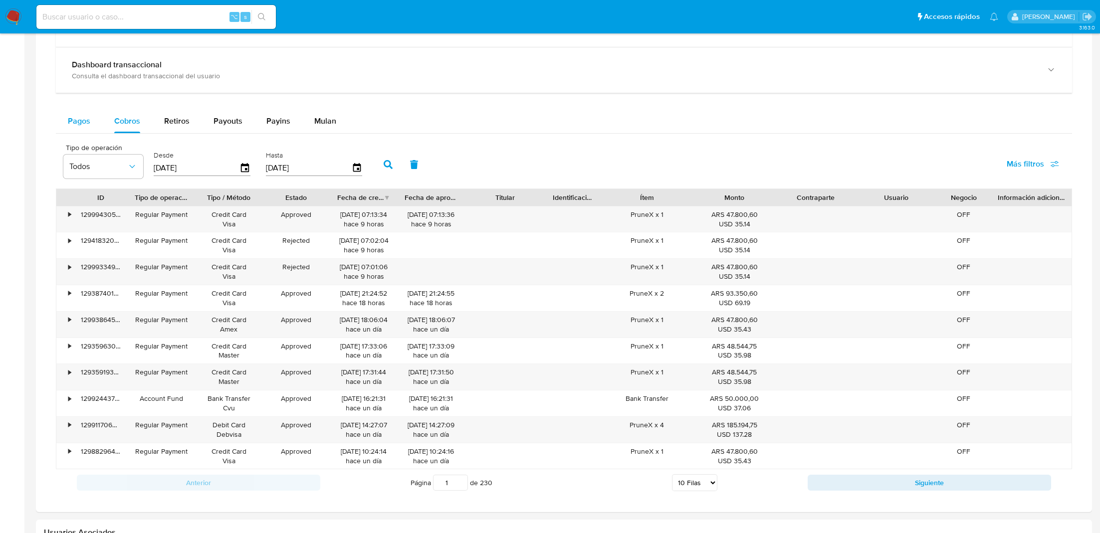
click at [64, 114] on button "Pagos" at bounding box center [79, 121] width 46 height 24
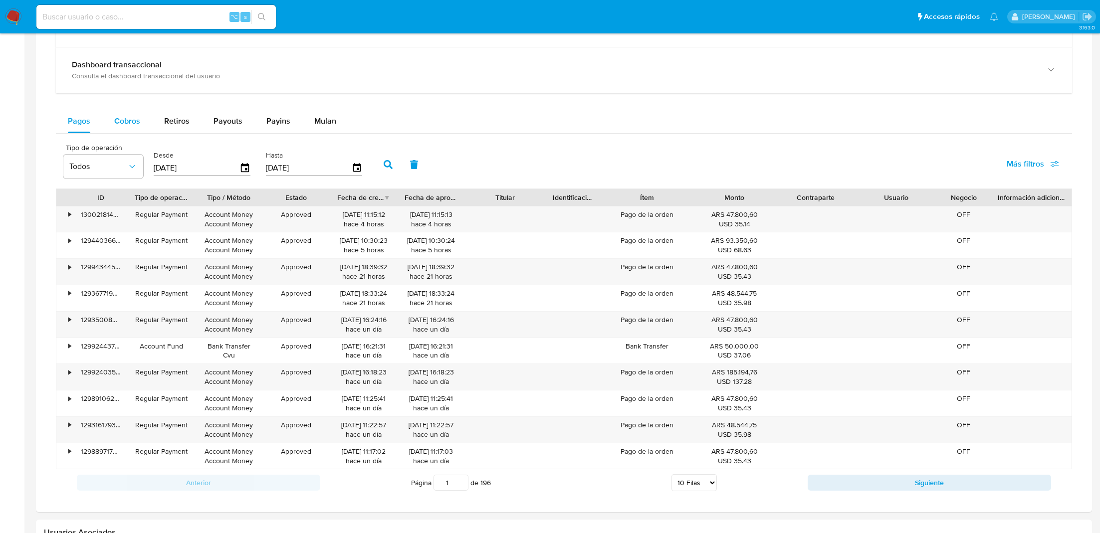
click at [125, 118] on span "Cobros" at bounding box center [127, 120] width 26 height 11
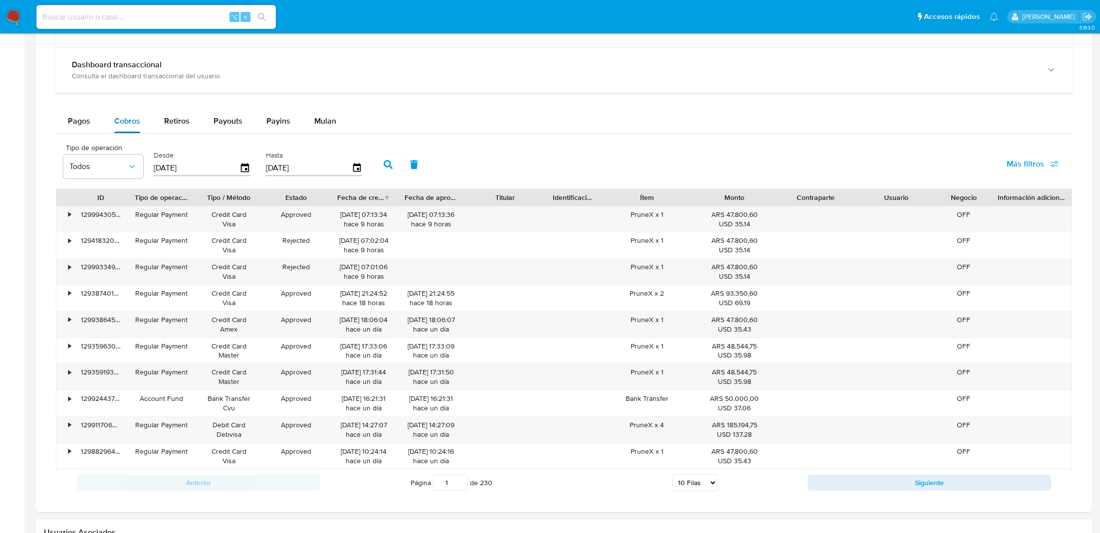
click at [104, 120] on button "Cobros" at bounding box center [127, 121] width 50 height 24
click at [85, 123] on span "Pagos" at bounding box center [79, 120] width 22 height 11
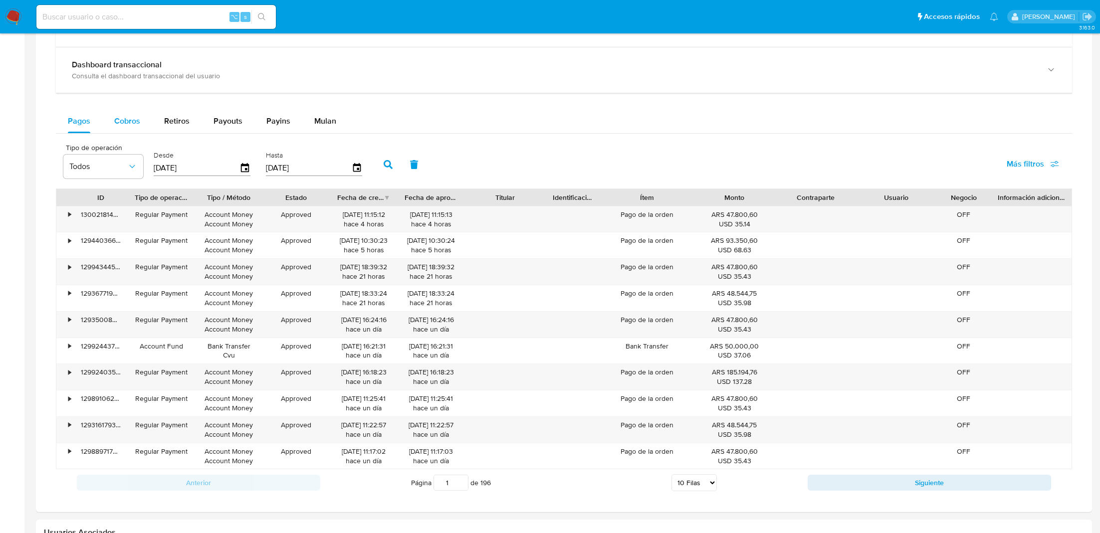
click at [121, 121] on span "Cobros" at bounding box center [127, 120] width 26 height 11
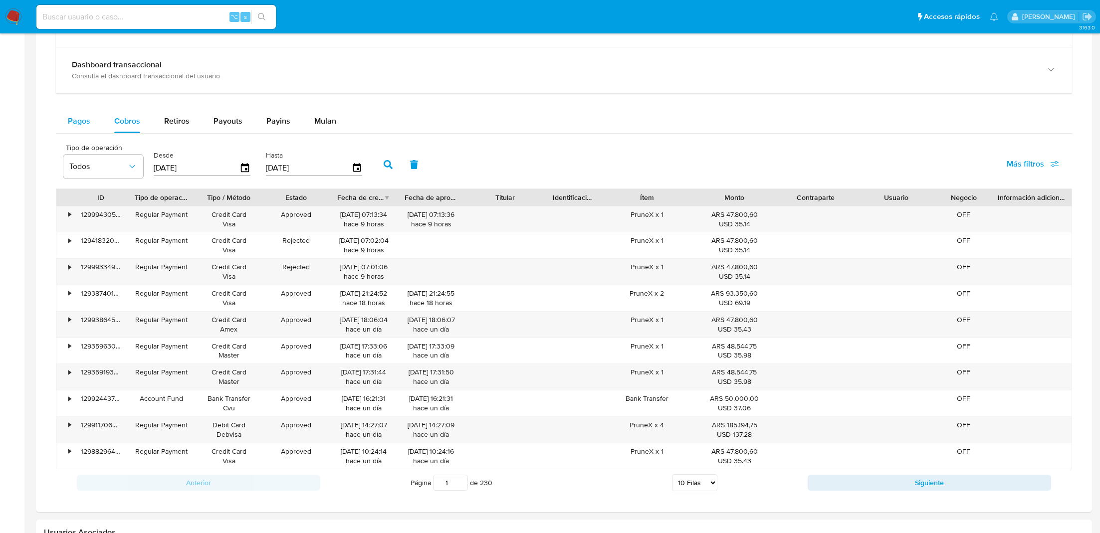
click at [76, 118] on span "Pagos" at bounding box center [79, 120] width 22 height 11
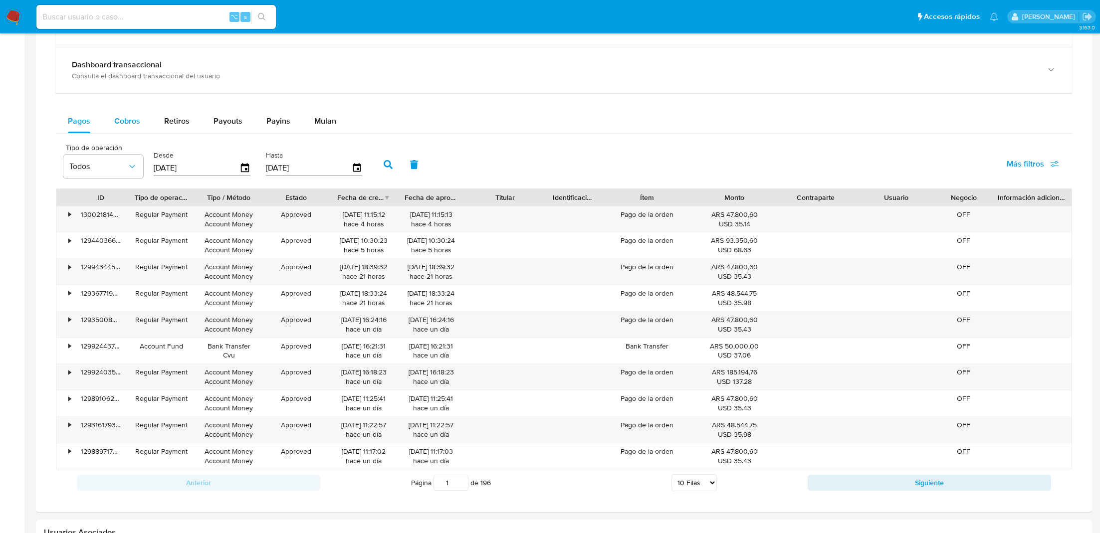
click at [128, 127] on div "Cobros" at bounding box center [127, 121] width 26 height 24
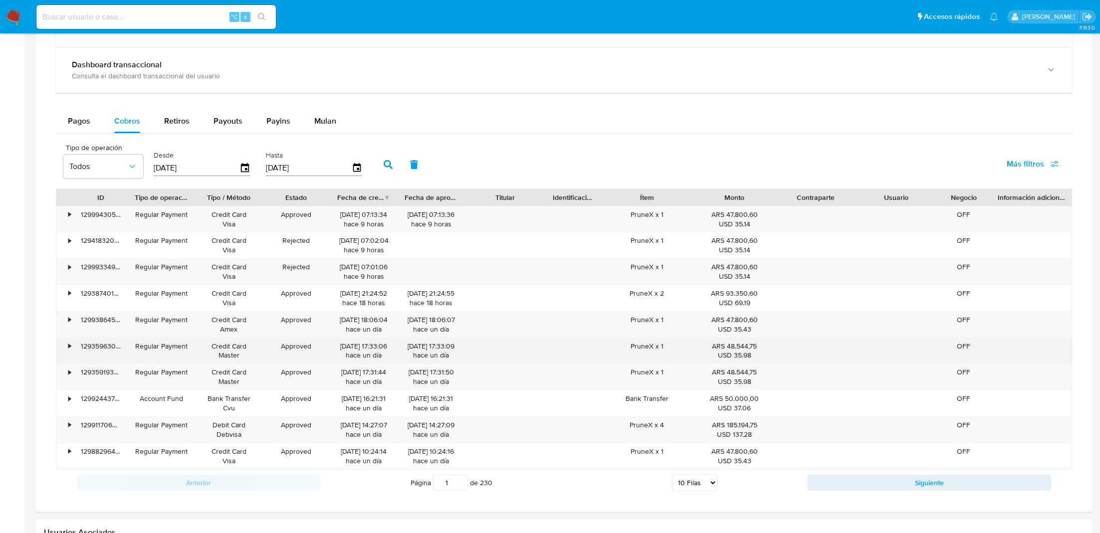
drag, startPoint x: 763, startPoint y: 352, endPoint x: 345, endPoint y: 346, distance: 418.1
click at [345, 346] on div "• 129359630255 Regular Payment Credit Card Master Approved 14/10/2025 17:33:06 …" at bounding box center [563, 351] width 1015 height 26
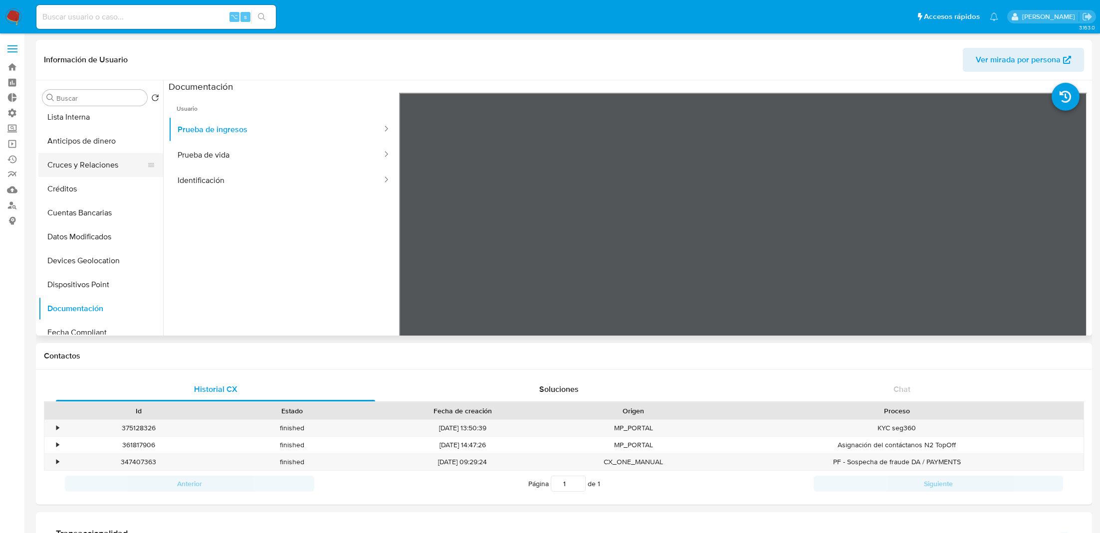
scroll to position [0, 0]
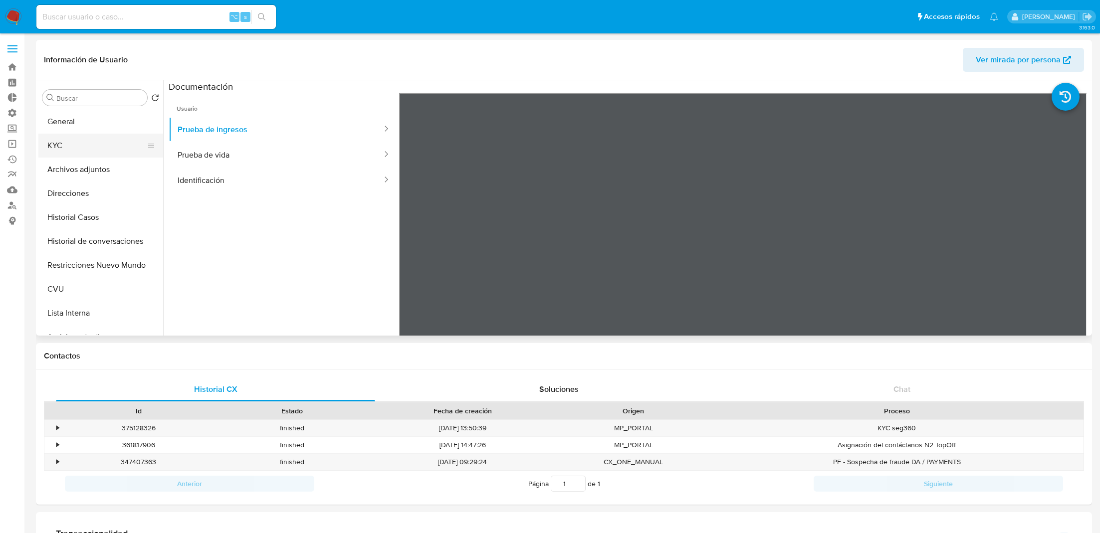
click at [91, 157] on button "KYC" at bounding box center [96, 146] width 117 height 24
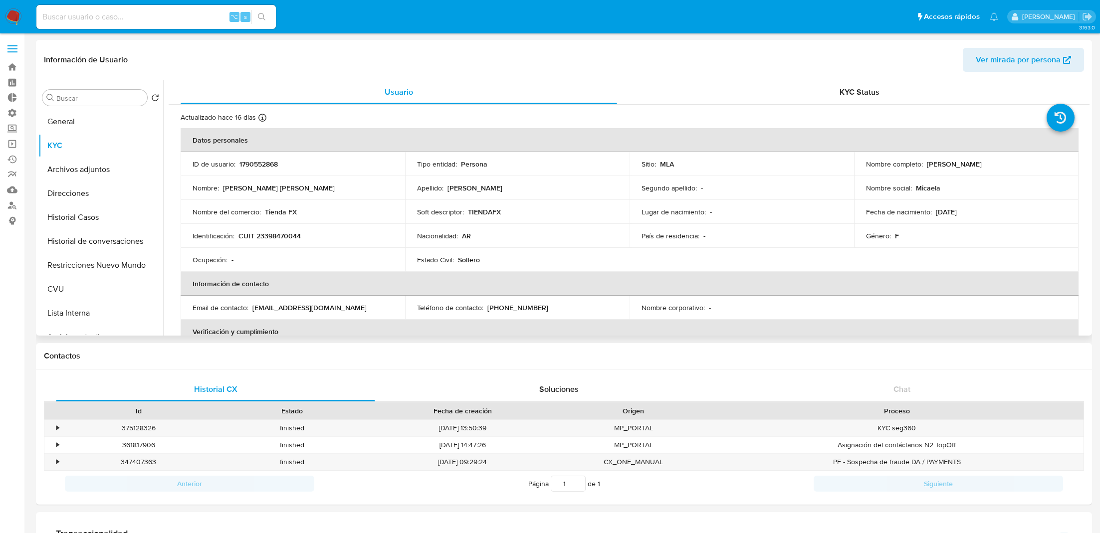
click at [304, 314] on td "Email de contacto : contacto@tiendafx.com" at bounding box center [293, 308] width 224 height 24
click at [304, 311] on p "contacto@tiendafx.com" at bounding box center [309, 307] width 114 height 9
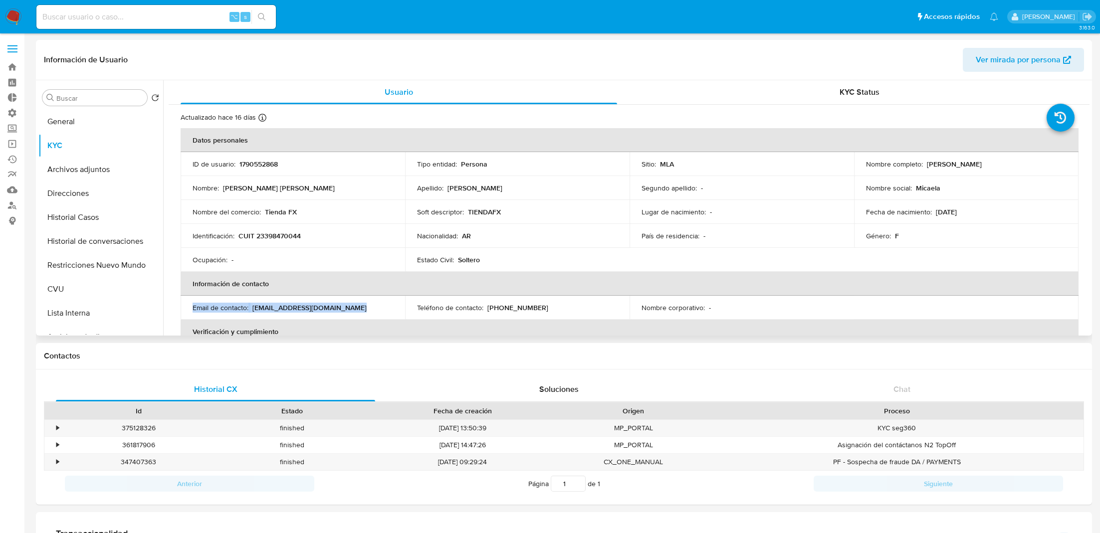
click at [303, 311] on p "contacto@tiendafx.com" at bounding box center [309, 307] width 114 height 9
drag, startPoint x: 253, startPoint y: 310, endPoint x: 341, endPoint y: 310, distance: 87.8
click at [341, 310] on div "Email de contacto : contacto@tiendafx.com" at bounding box center [293, 307] width 201 height 9
copy p "contacto@tiendafx.com"
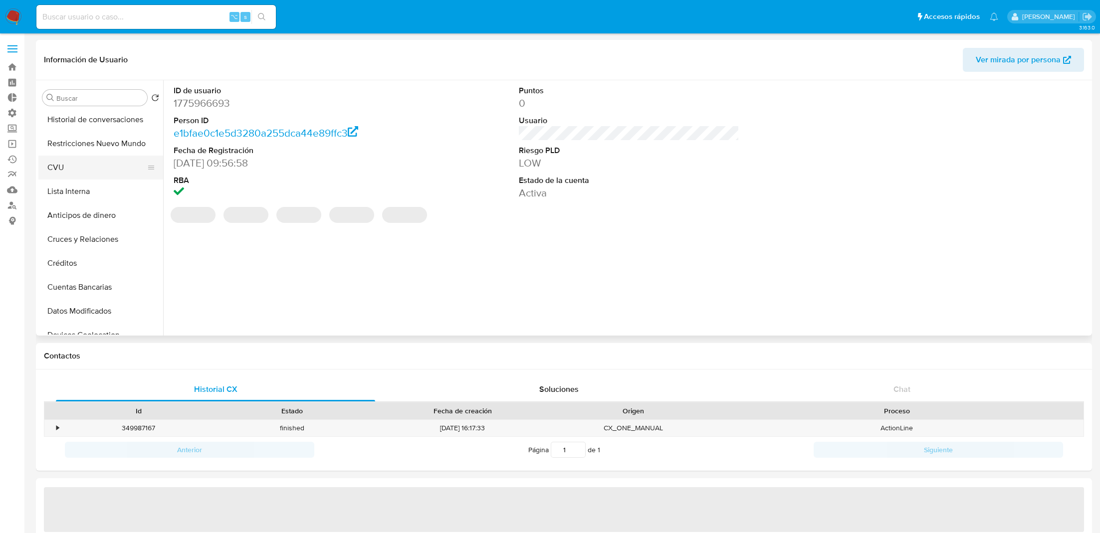
select select "10"
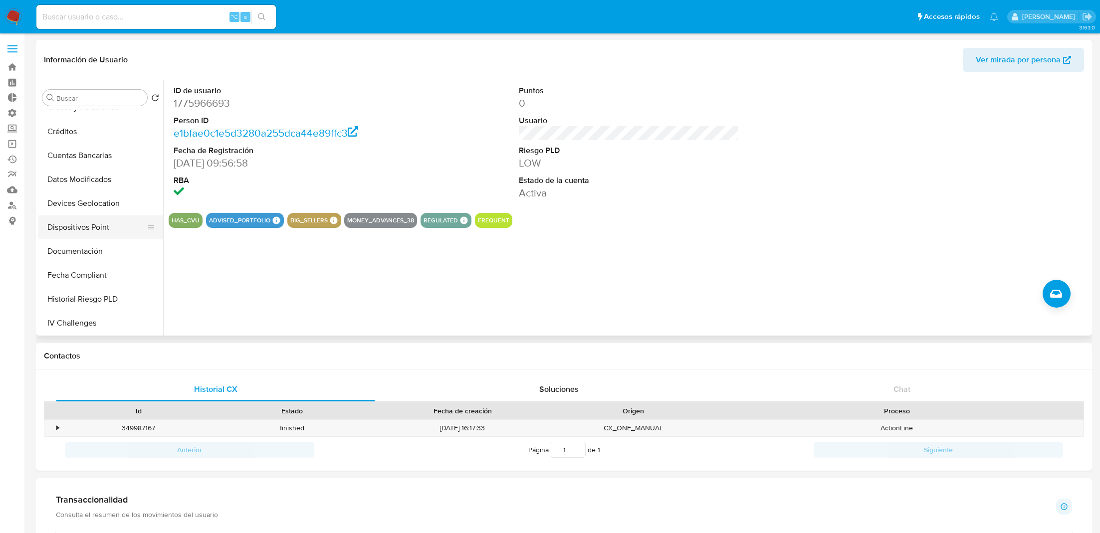
scroll to position [264, 0]
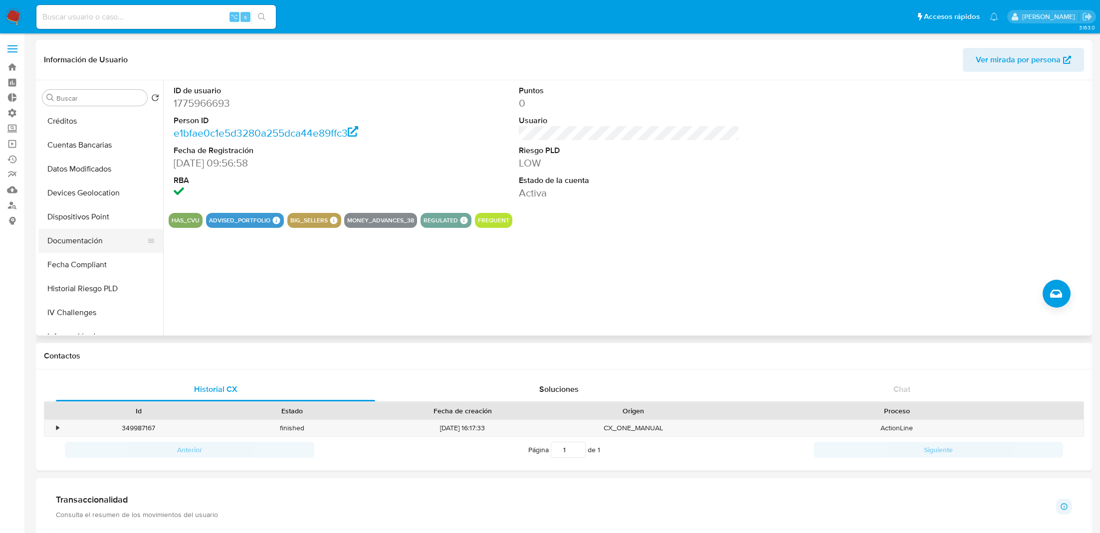
click at [116, 235] on button "Documentación" at bounding box center [96, 241] width 117 height 24
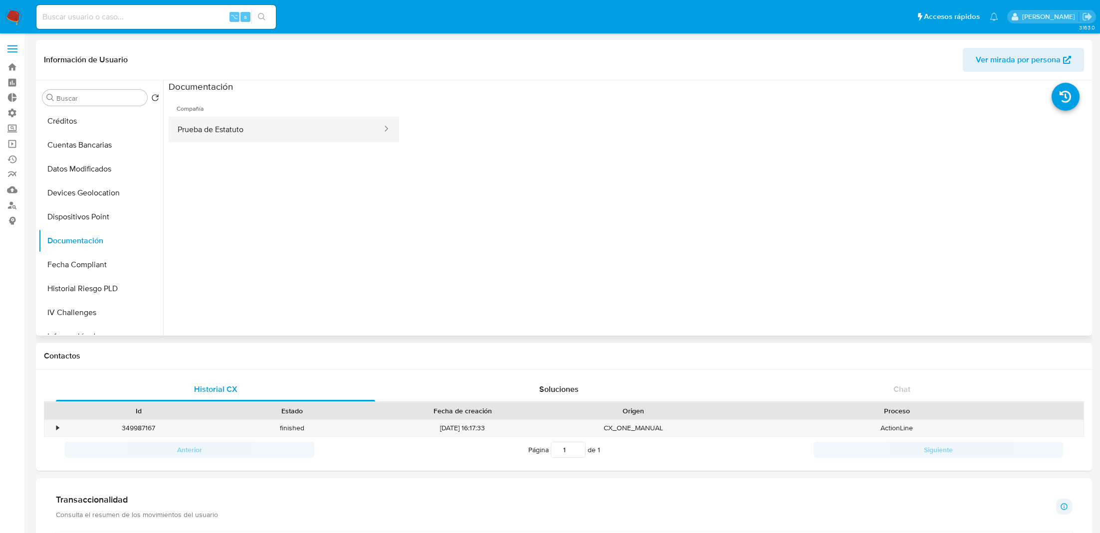
click at [219, 129] on button "Prueba de Estatuto" at bounding box center [276, 129] width 214 height 25
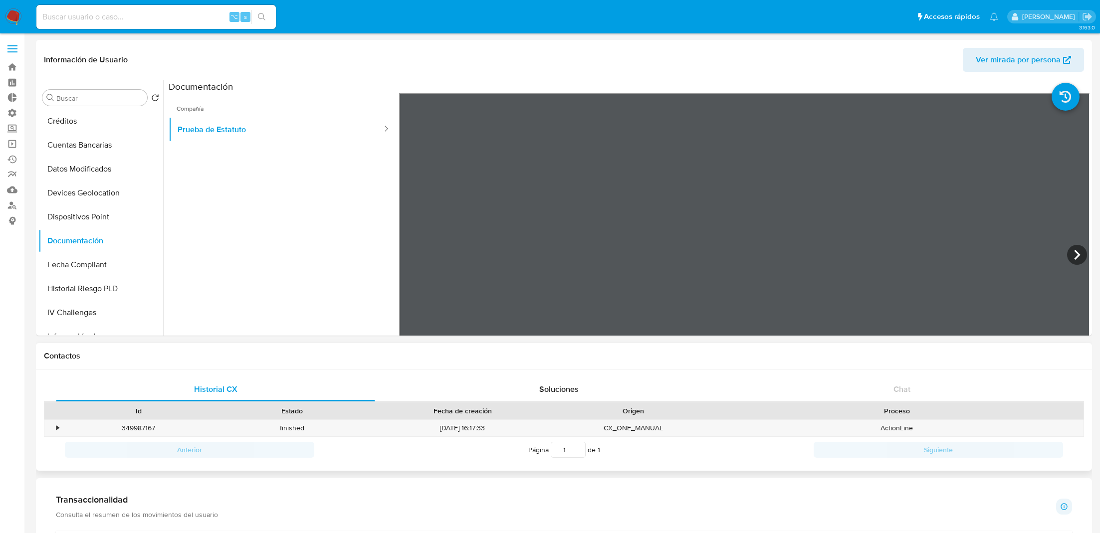
click at [1071, 260] on icon at bounding box center [1077, 255] width 20 height 20
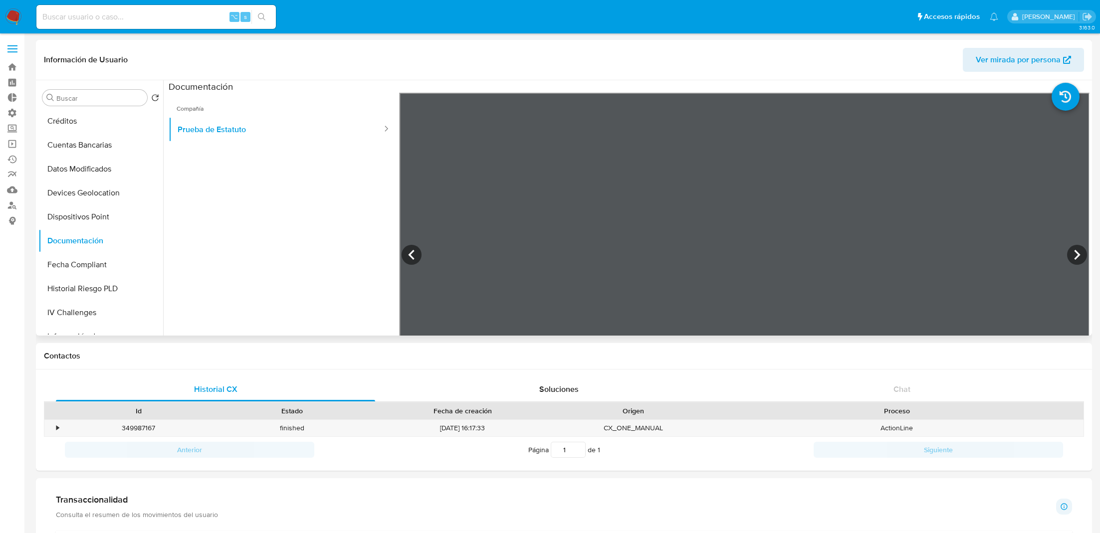
click at [827, 90] on section at bounding box center [629, 246] width 921 height 332
click at [1068, 255] on icon at bounding box center [1077, 255] width 20 height 20
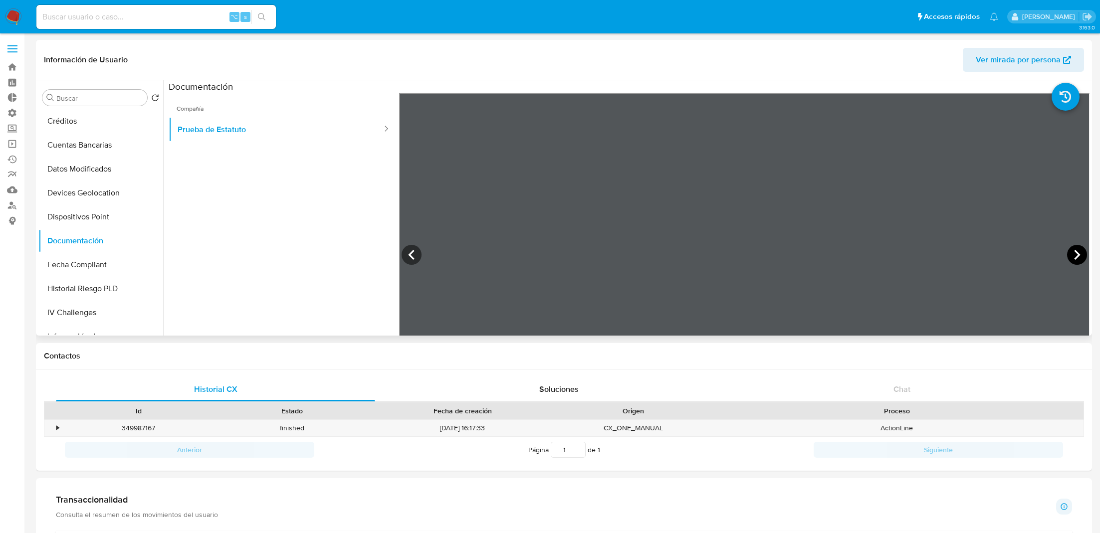
click at [1075, 258] on icon at bounding box center [1077, 255] width 20 height 20
click at [1072, 255] on icon at bounding box center [1077, 255] width 20 height 20
click at [1067, 252] on icon at bounding box center [1077, 255] width 20 height 20
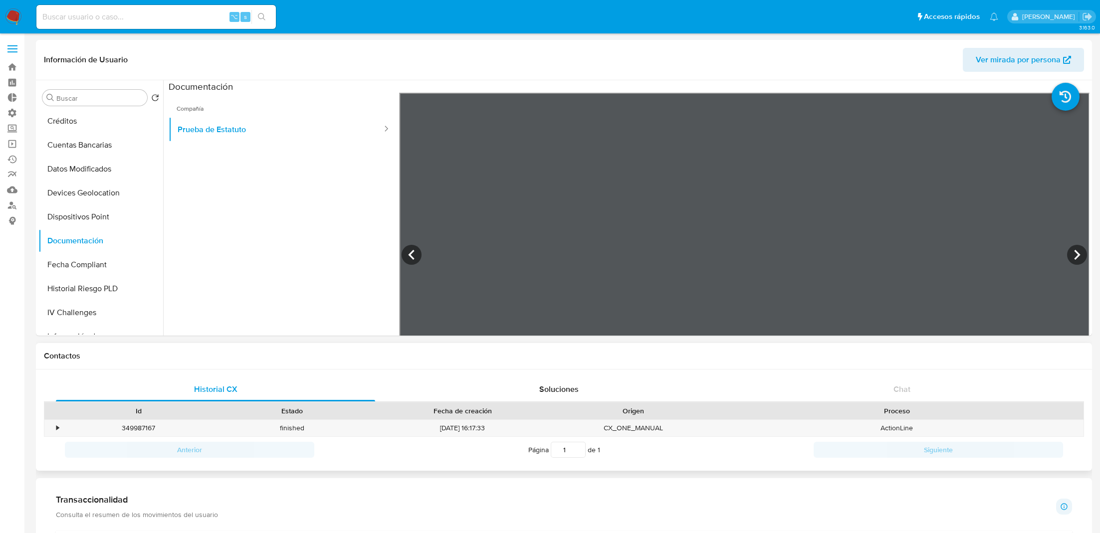
click at [1067, 251] on icon at bounding box center [1077, 255] width 20 height 20
click at [1071, 257] on icon at bounding box center [1077, 255] width 20 height 20
click at [1075, 253] on icon at bounding box center [1077, 255] width 20 height 20
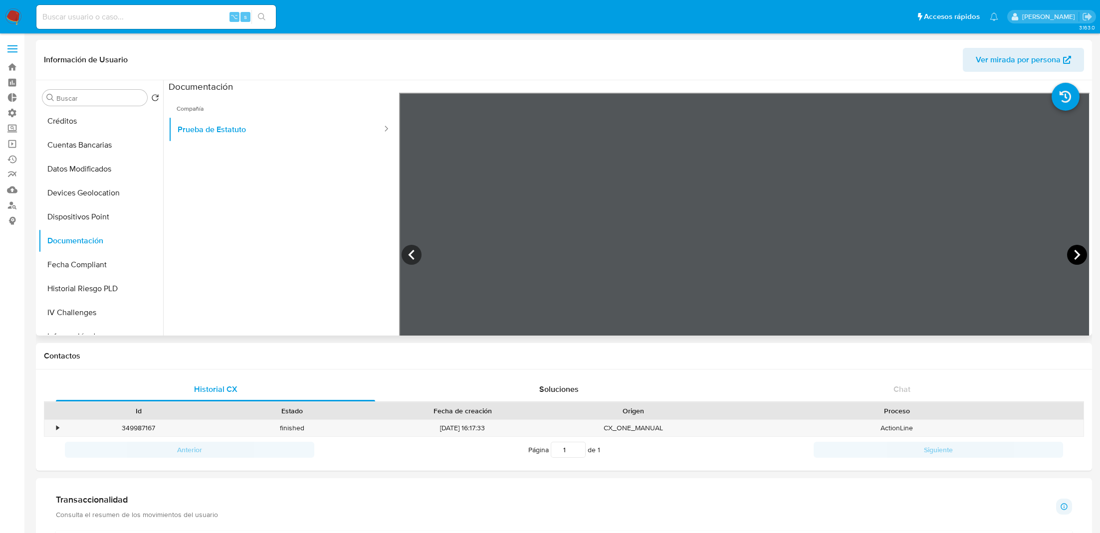
click at [1073, 248] on icon at bounding box center [1077, 255] width 20 height 20
click at [410, 255] on icon at bounding box center [412, 255] width 20 height 20
click at [1079, 254] on icon at bounding box center [1077, 255] width 20 height 20
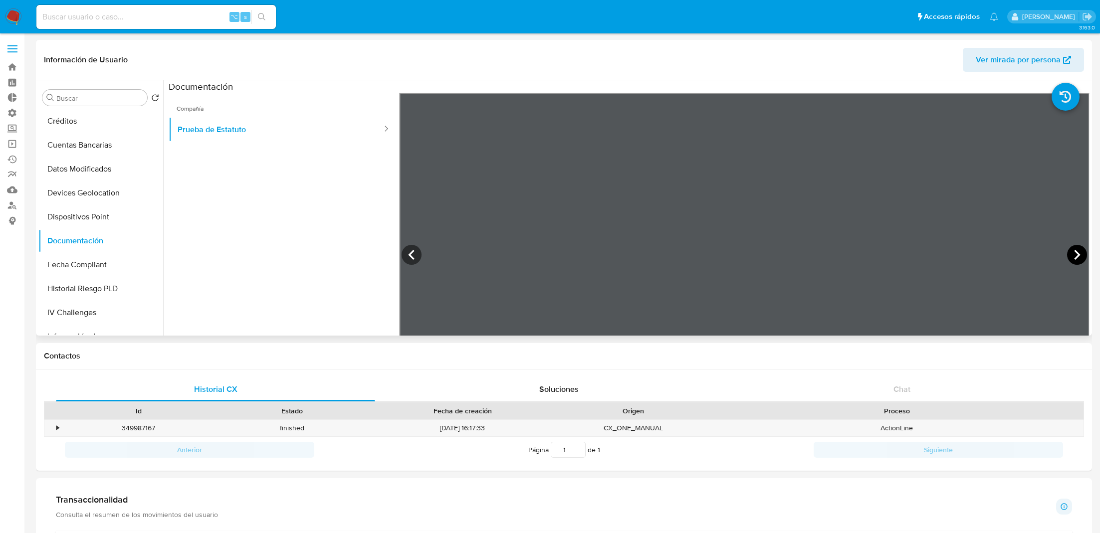
click at [1074, 261] on icon at bounding box center [1077, 255] width 20 height 20
click at [74, 145] on button "KYC" at bounding box center [96, 146] width 117 height 24
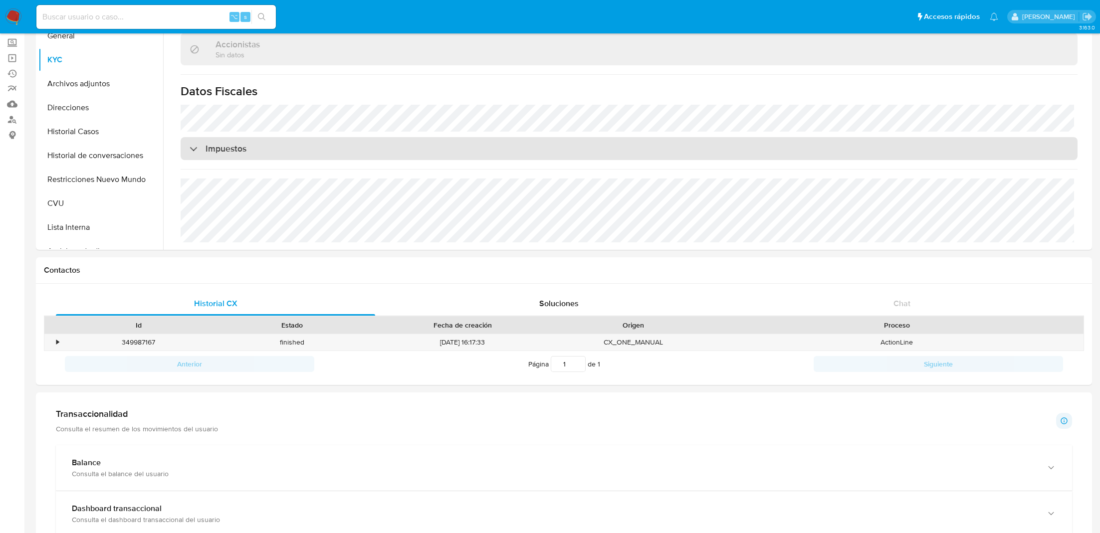
scroll to position [120, 0]
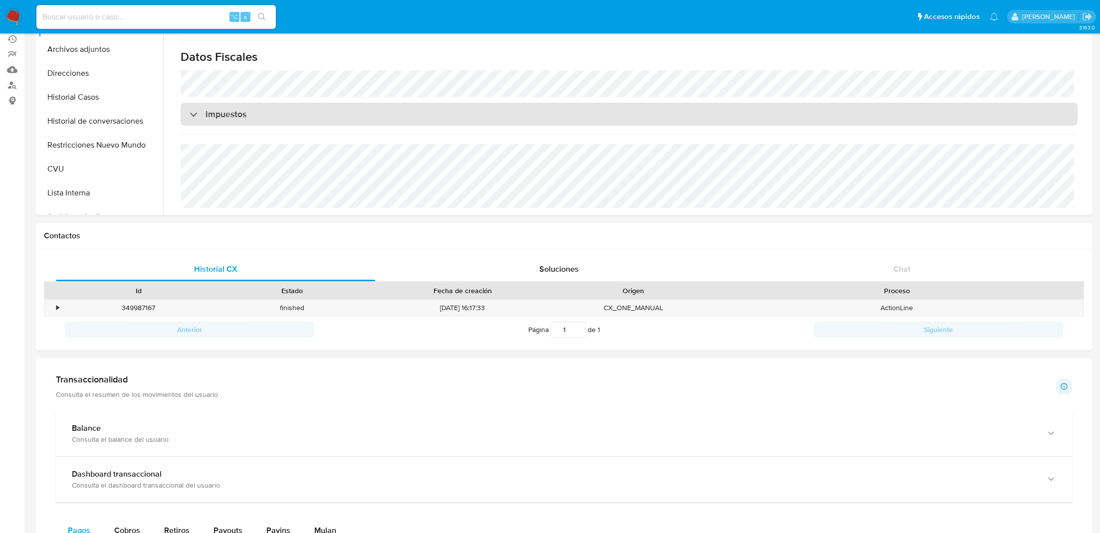
click at [395, 114] on div "Impuestos" at bounding box center [629, 114] width 897 height 23
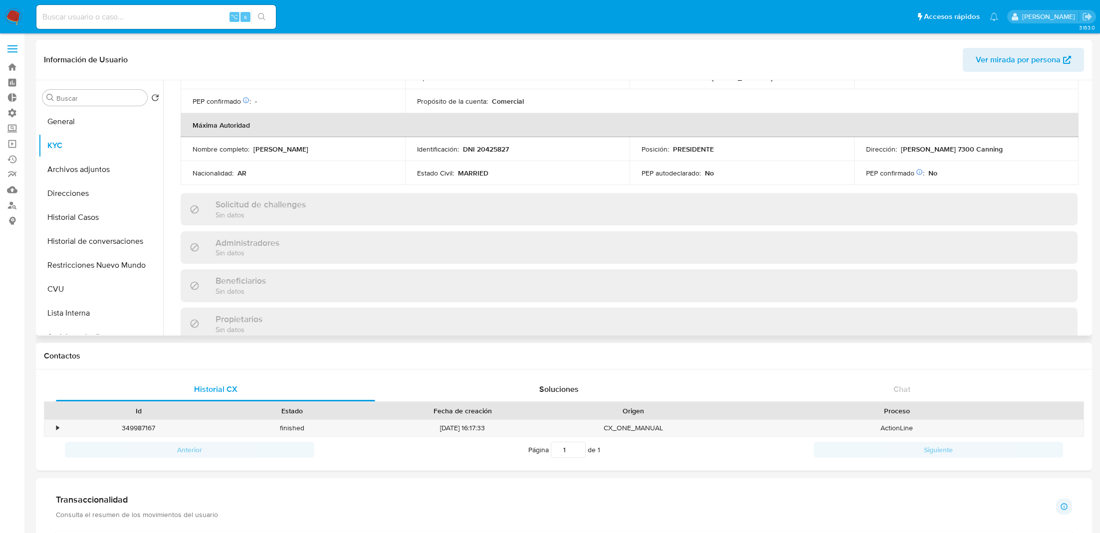
scroll to position [0, 0]
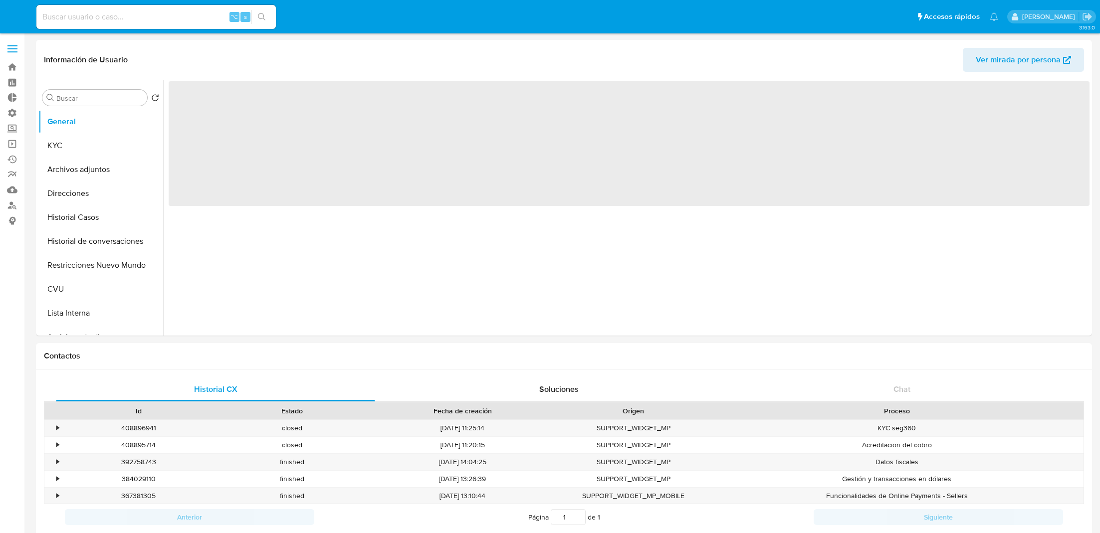
select select "10"
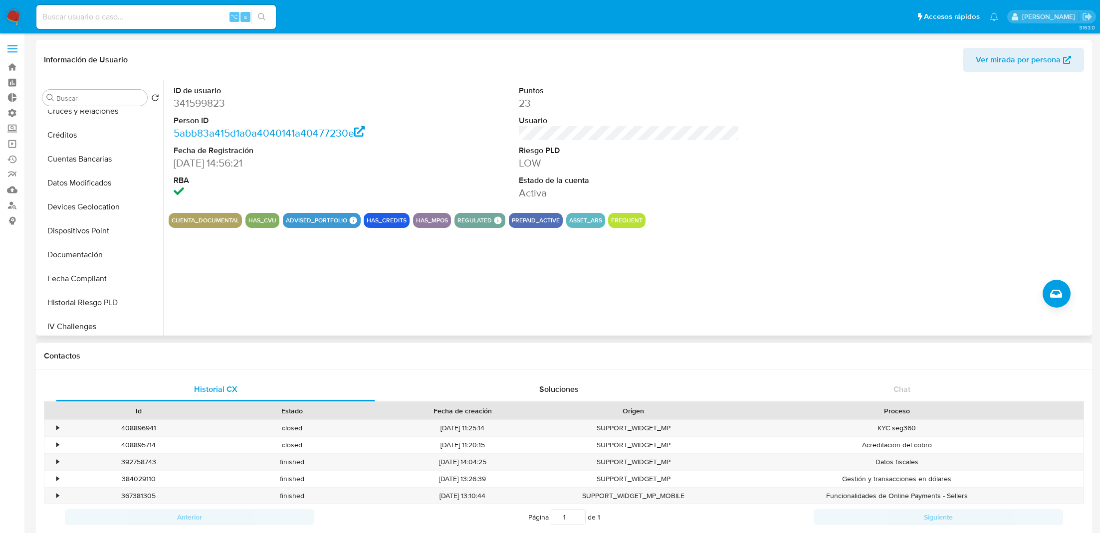
scroll to position [242, 0]
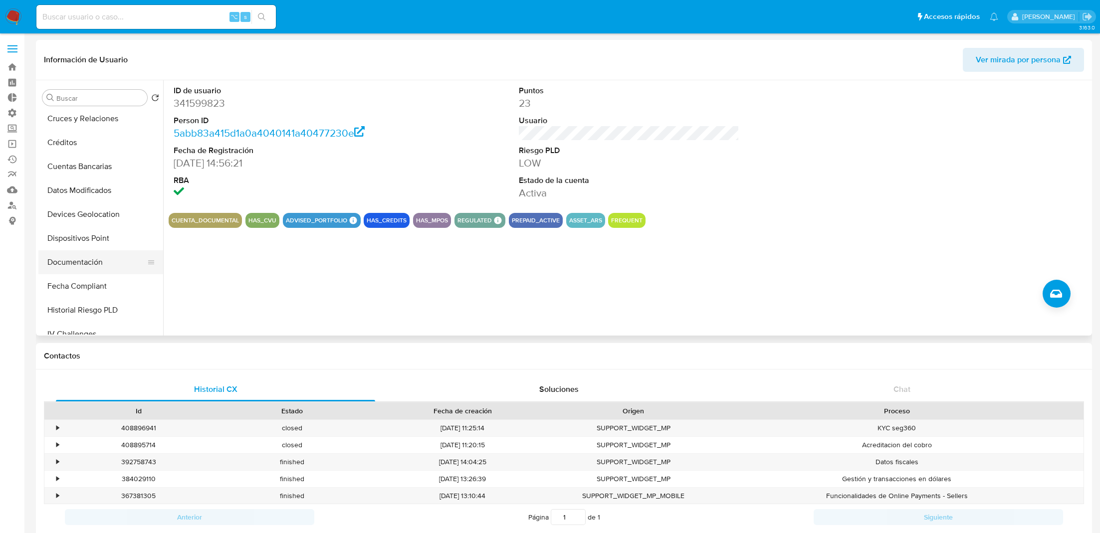
click at [94, 272] on button "Documentación" at bounding box center [96, 262] width 117 height 24
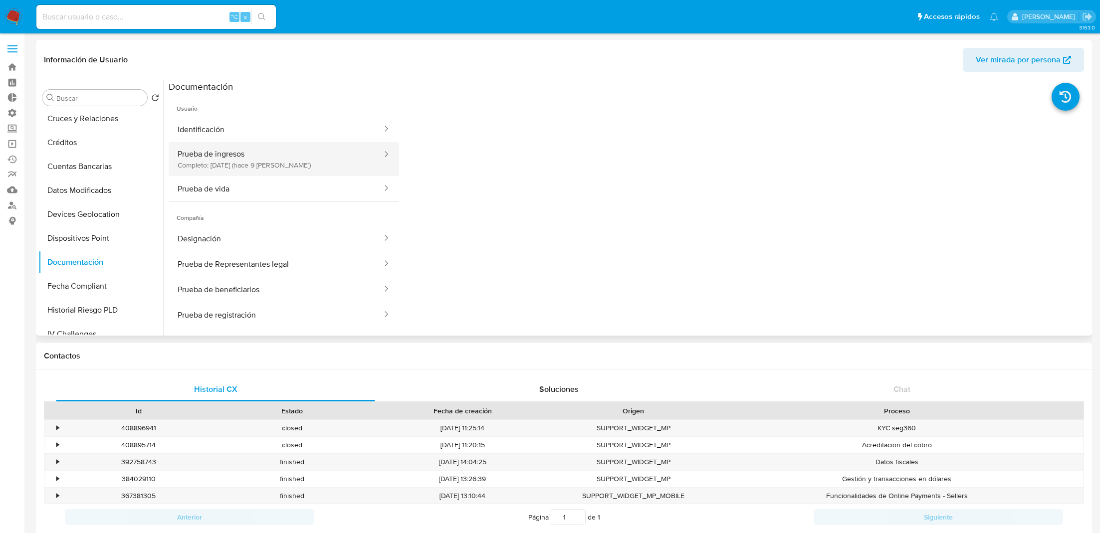
click at [281, 162] on button "Prueba de ingresos Completo: [DATE] (hace 9 [PERSON_NAME])" at bounding box center [276, 159] width 214 height 34
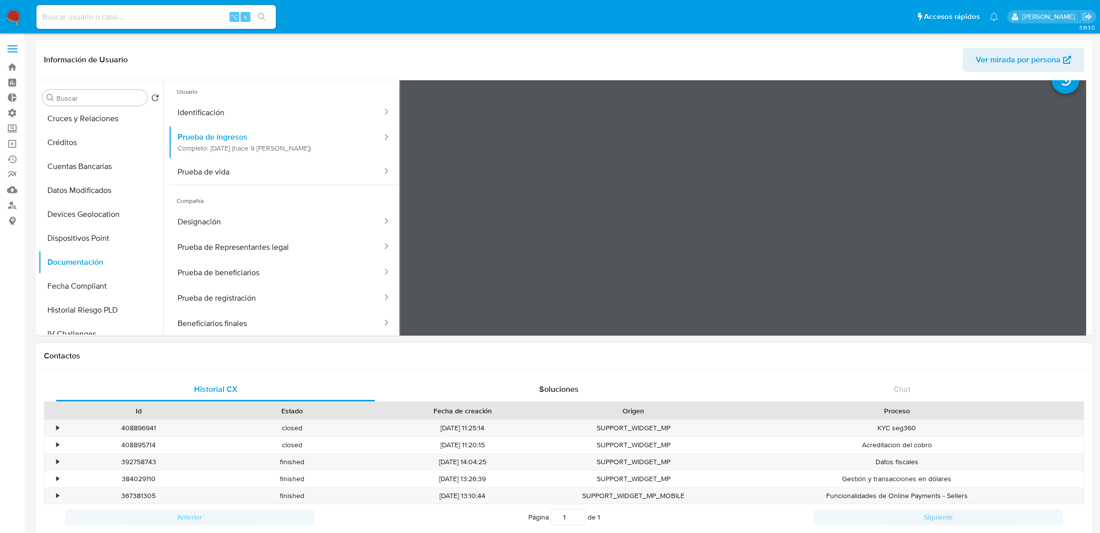
scroll to position [6, 0]
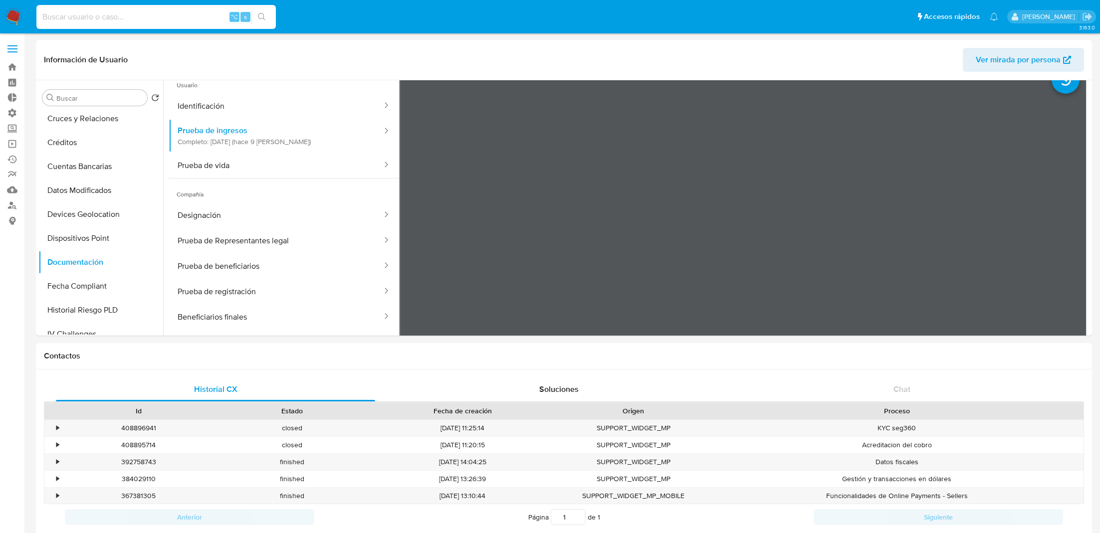
click at [191, 16] on input at bounding box center [155, 16] width 239 height 13
paste input "192374557"
type input "192374557"
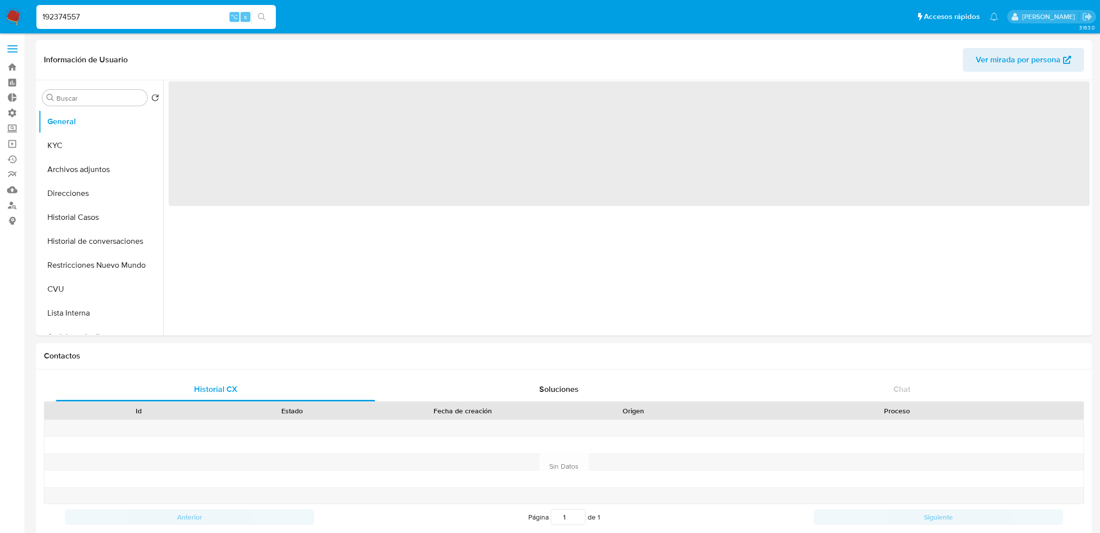
select select "10"
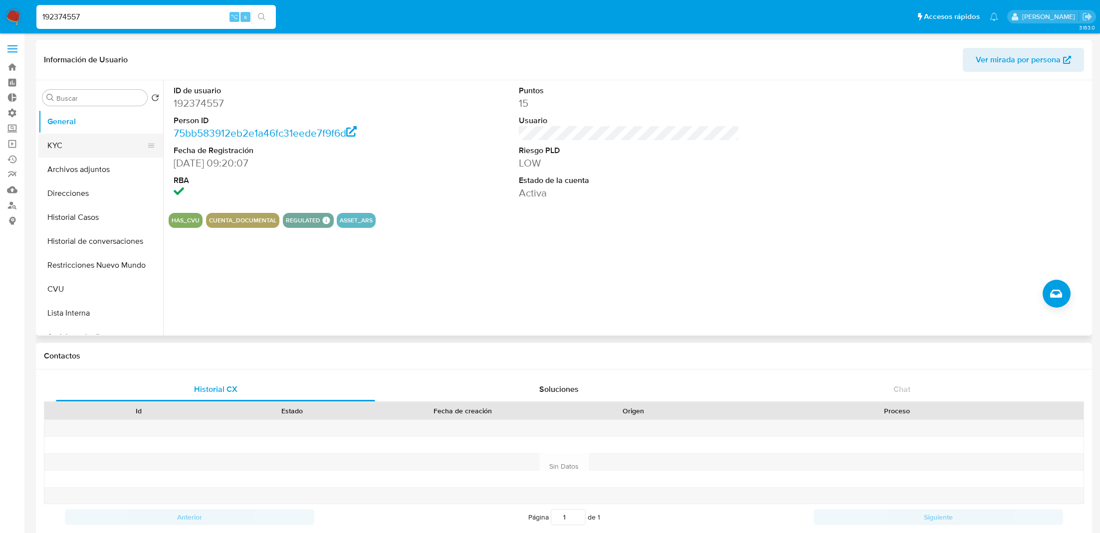
click at [93, 145] on button "KYC" at bounding box center [96, 146] width 117 height 24
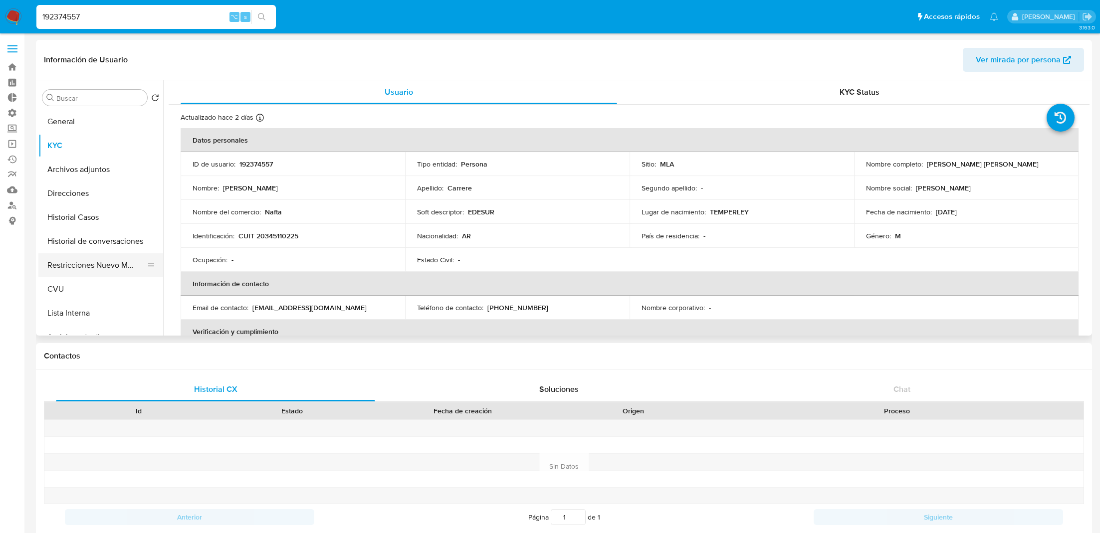
click at [94, 270] on button "Restricciones Nuevo Mundo" at bounding box center [96, 265] width 117 height 24
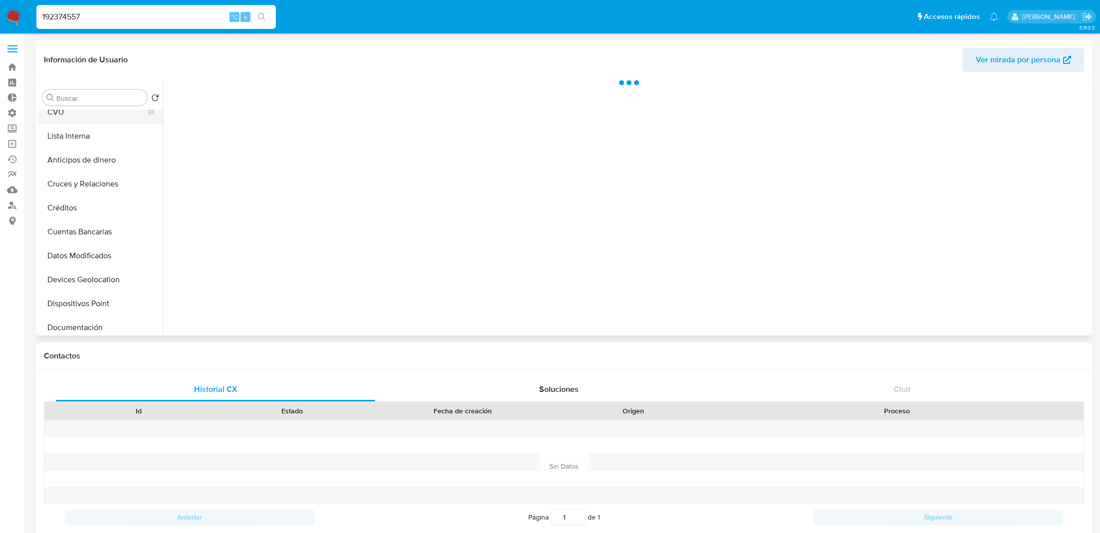
scroll to position [186, 0]
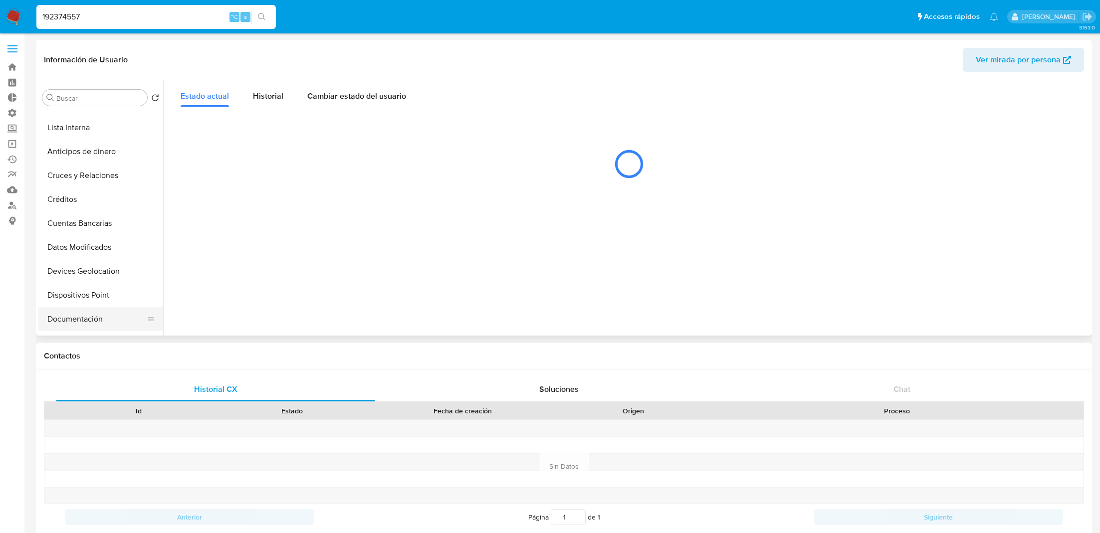
click at [94, 315] on button "Documentación" at bounding box center [96, 319] width 117 height 24
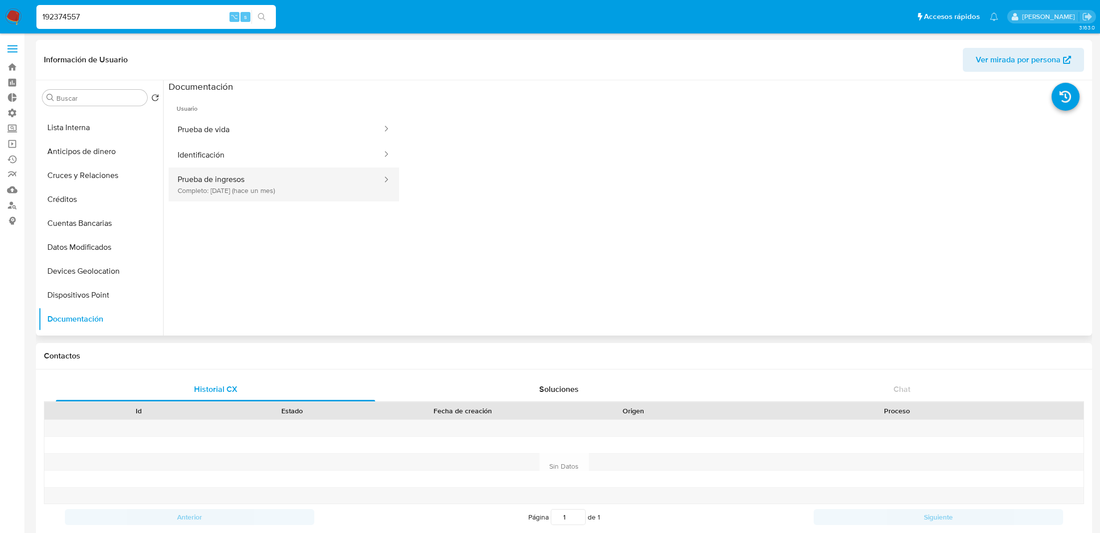
click at [272, 187] on button "Prueba de ingresos Completo: 20/09/2025 (hace un mes)" at bounding box center [276, 185] width 214 height 34
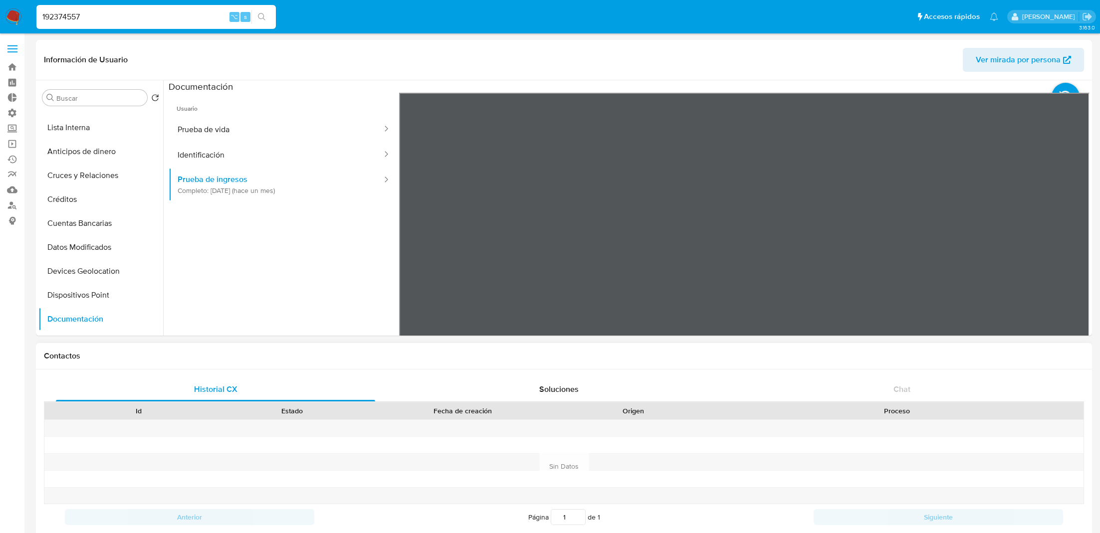
click at [131, 22] on input "192374557" at bounding box center [155, 16] width 239 height 13
paste input "584255495"
type input "1584255495"
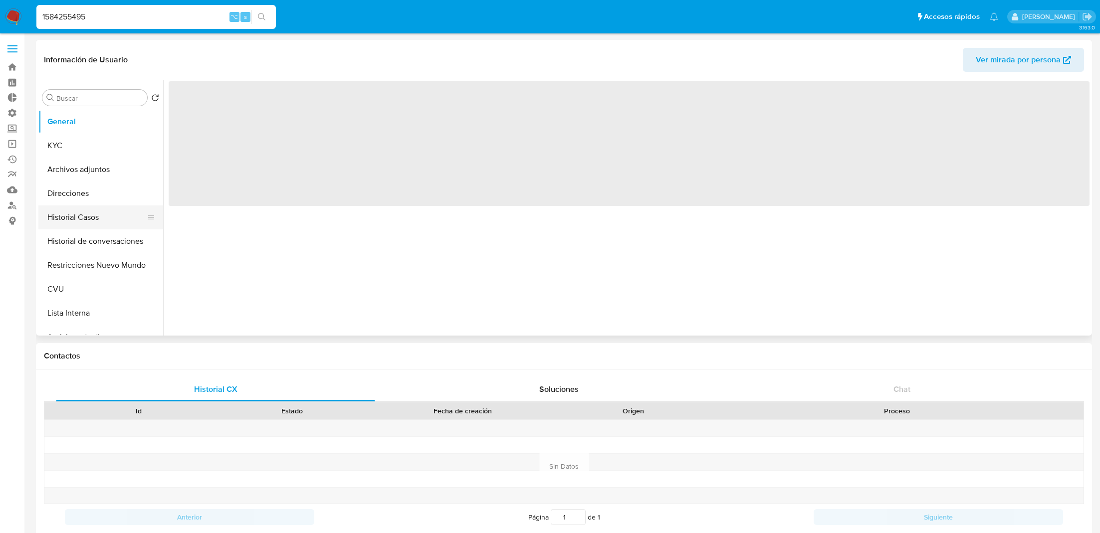
select select "10"
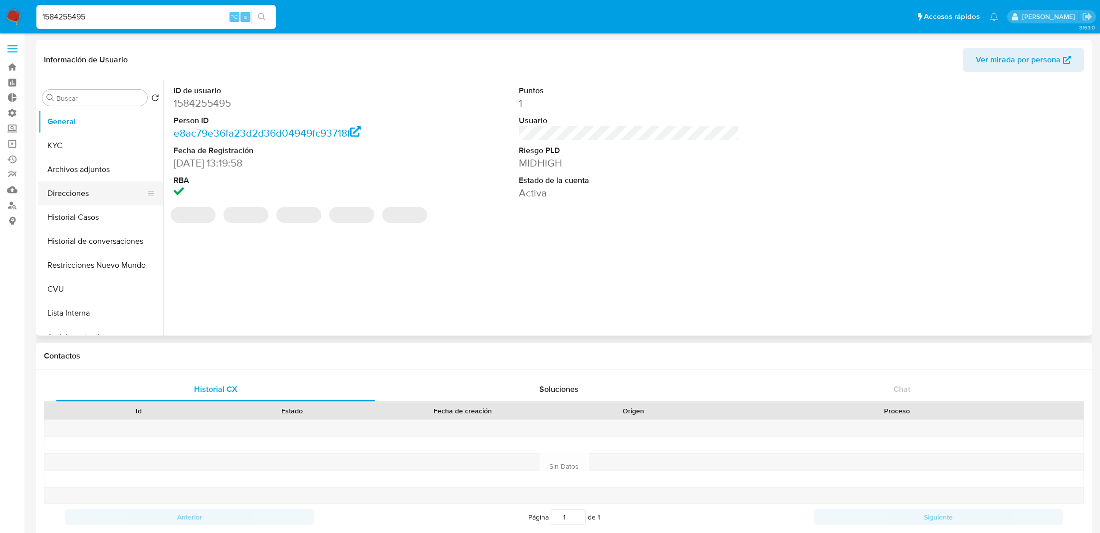
click at [82, 193] on button "Direcciones" at bounding box center [96, 194] width 117 height 24
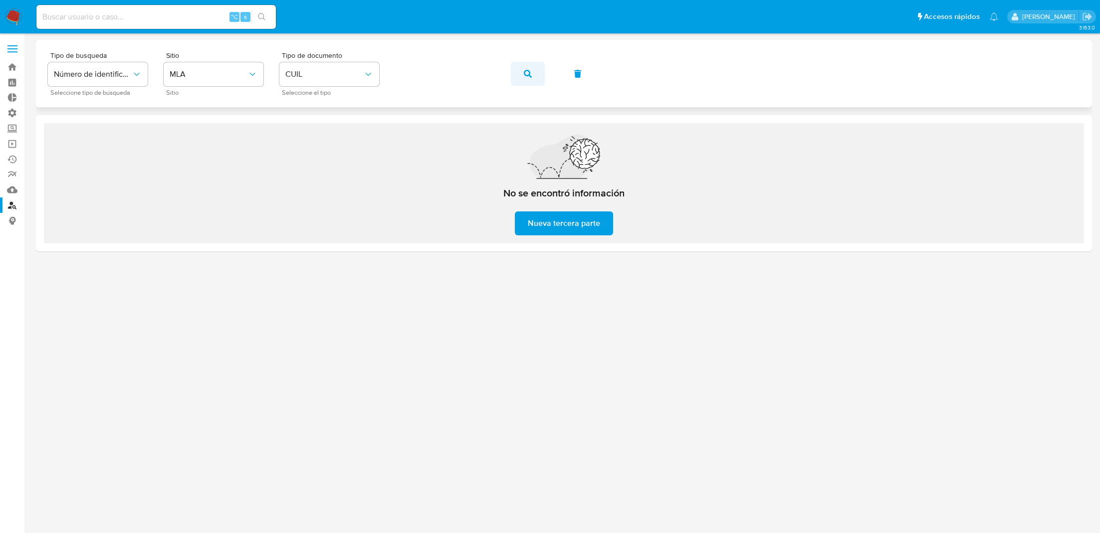
click at [525, 71] on icon "button" at bounding box center [528, 74] width 8 height 8
click at [527, 71] on icon "button" at bounding box center [528, 74] width 8 height 8
